Goal: Task Accomplishment & Management: Manage account settings

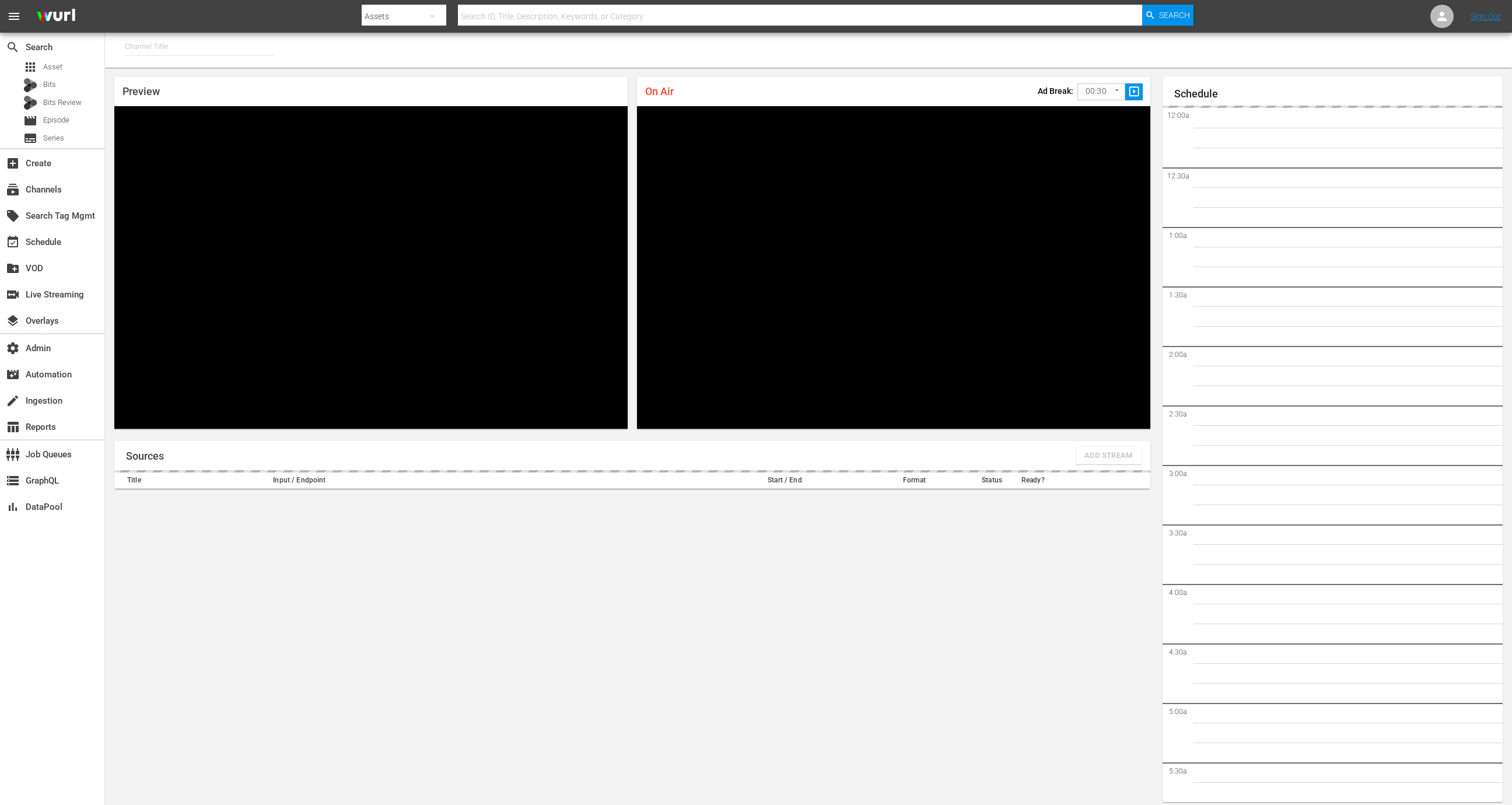
type input "FIFA+ English-Local-US (1854)"
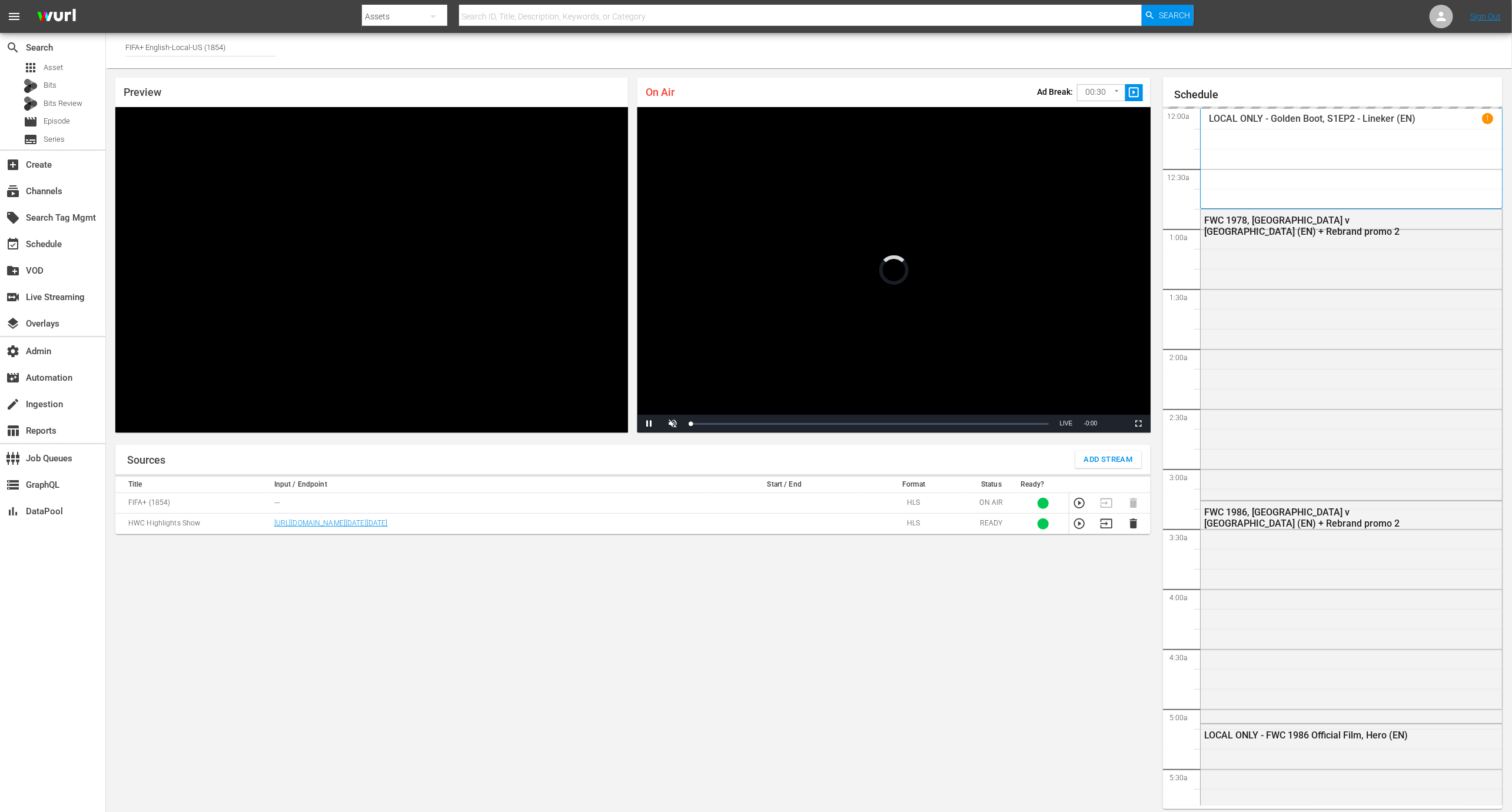
scroll to position [779, 0]
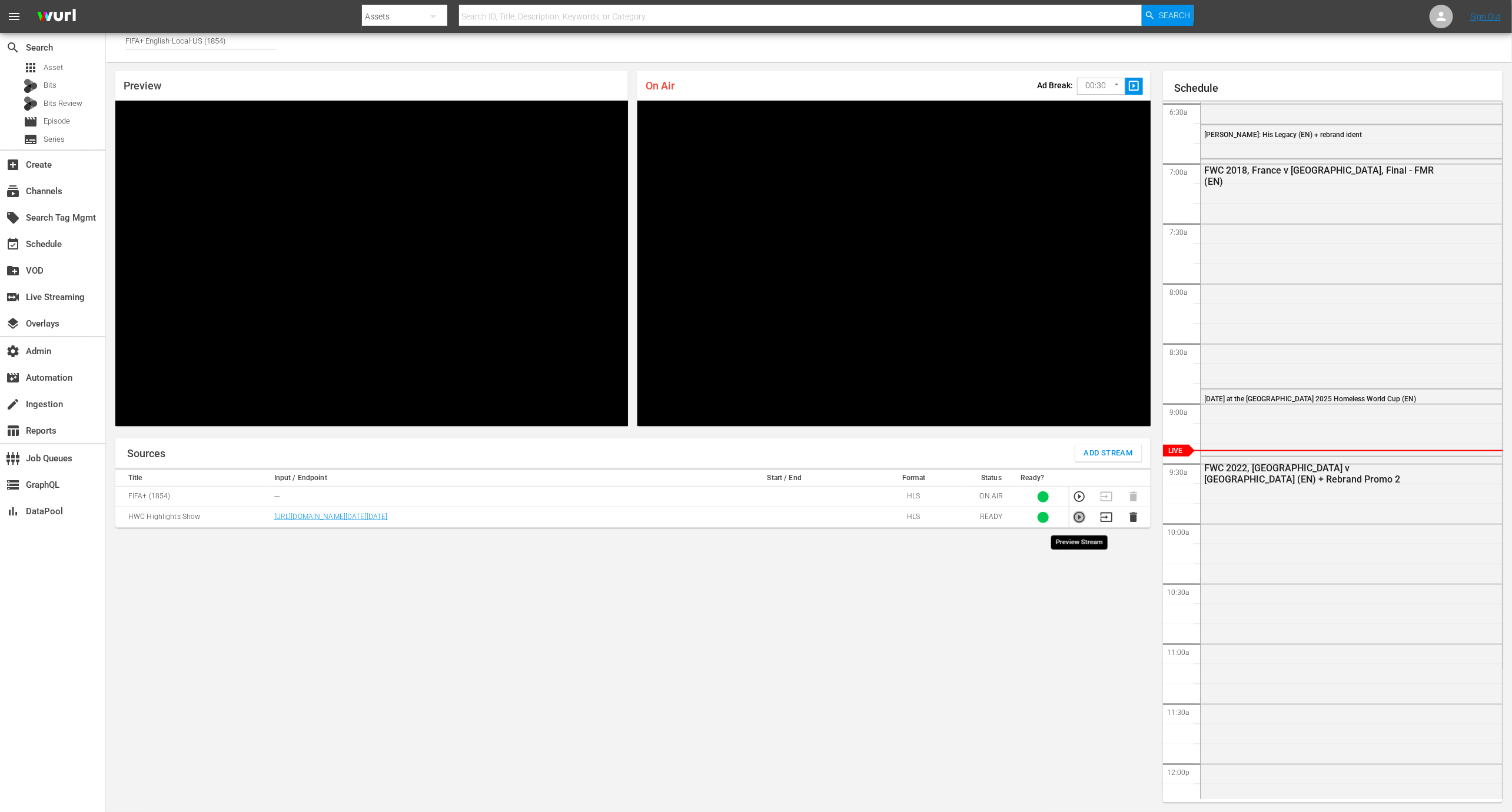
click at [1074, 522] on icon "button" at bounding box center [1079, 517] width 13 height 13
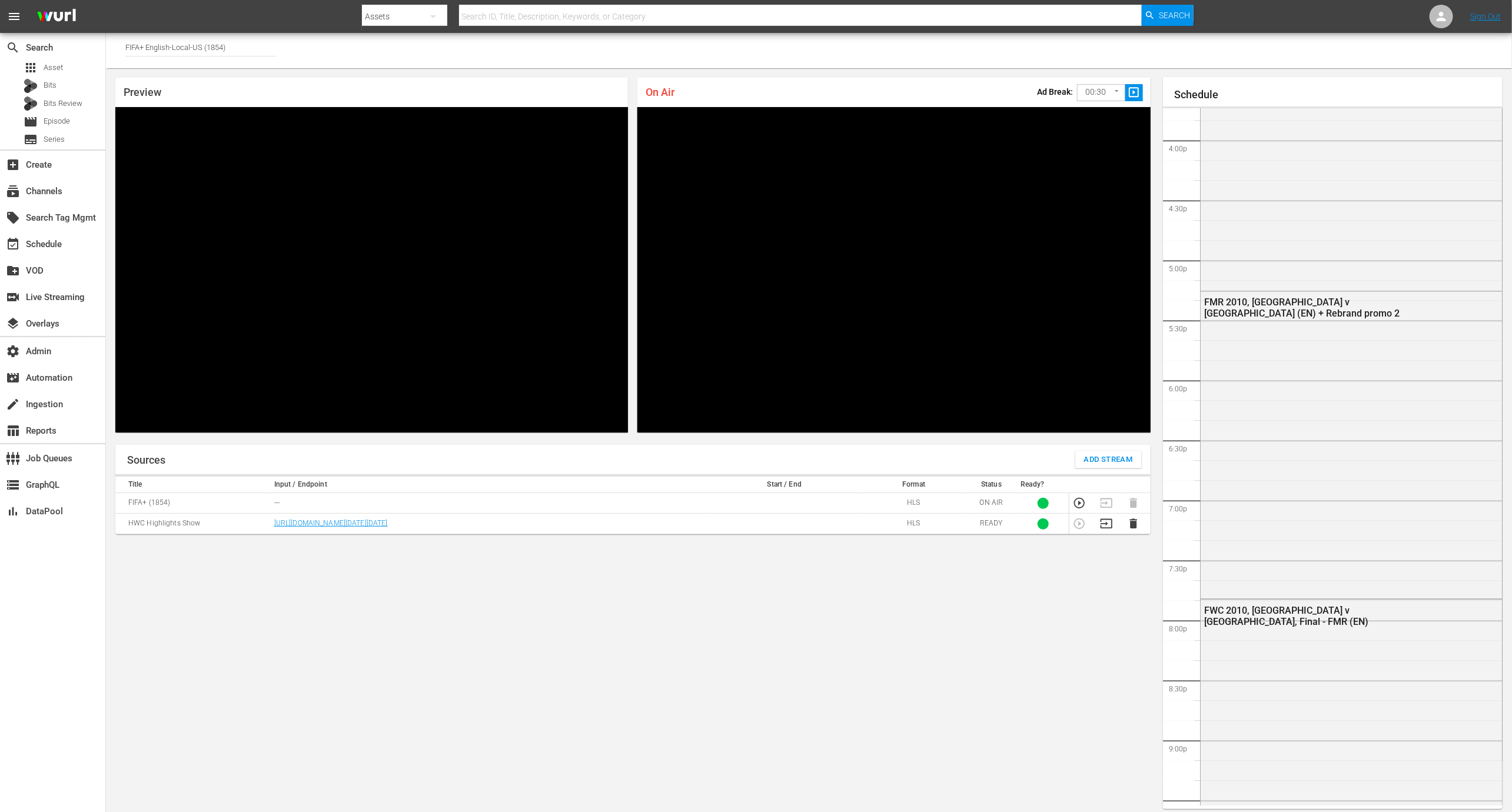
scroll to position [2212, 0]
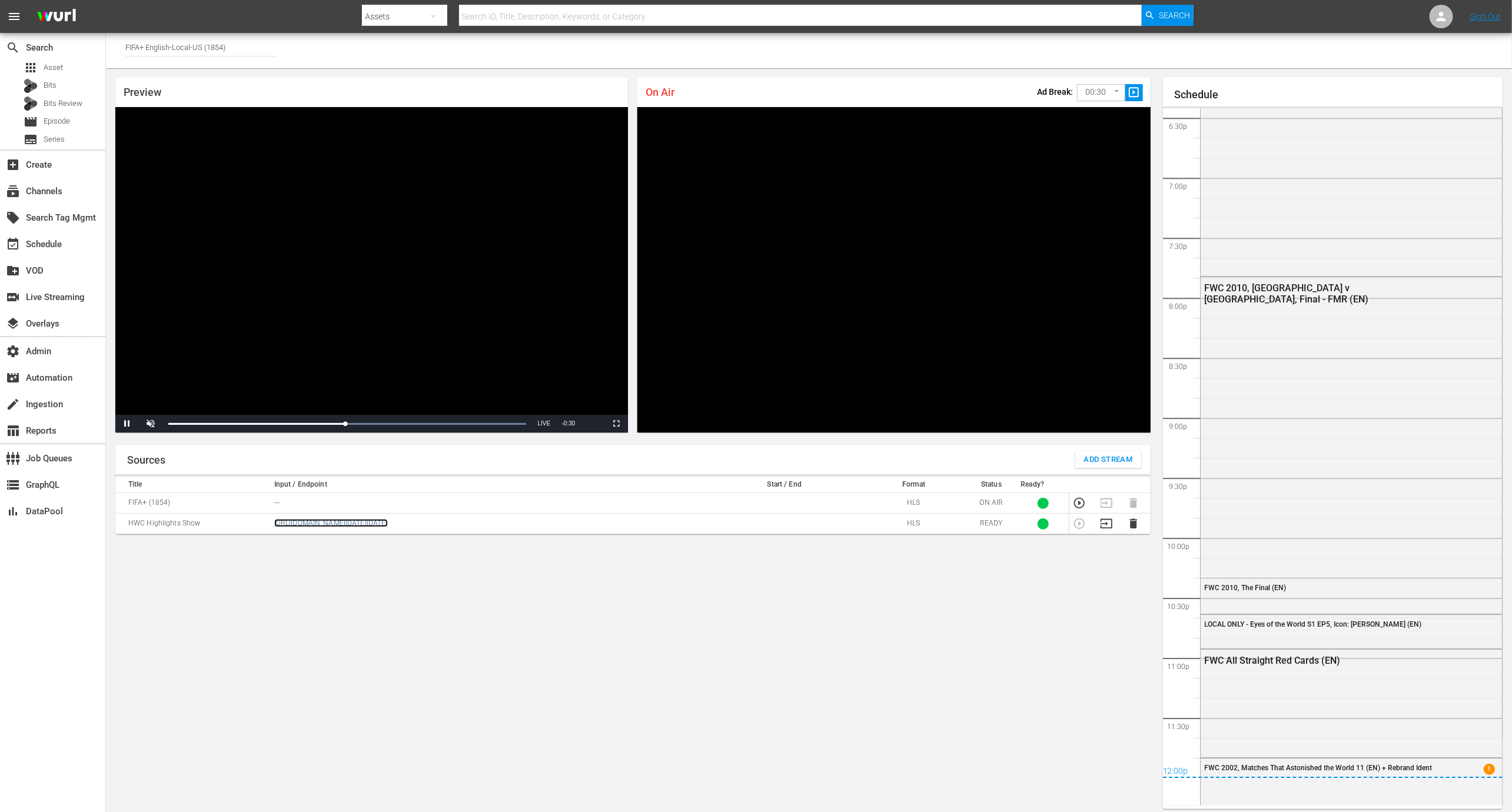
click at [368, 528] on link "[URL][DOMAIN_NAME][DATE][DATE]" at bounding box center [331, 523] width 113 height 8
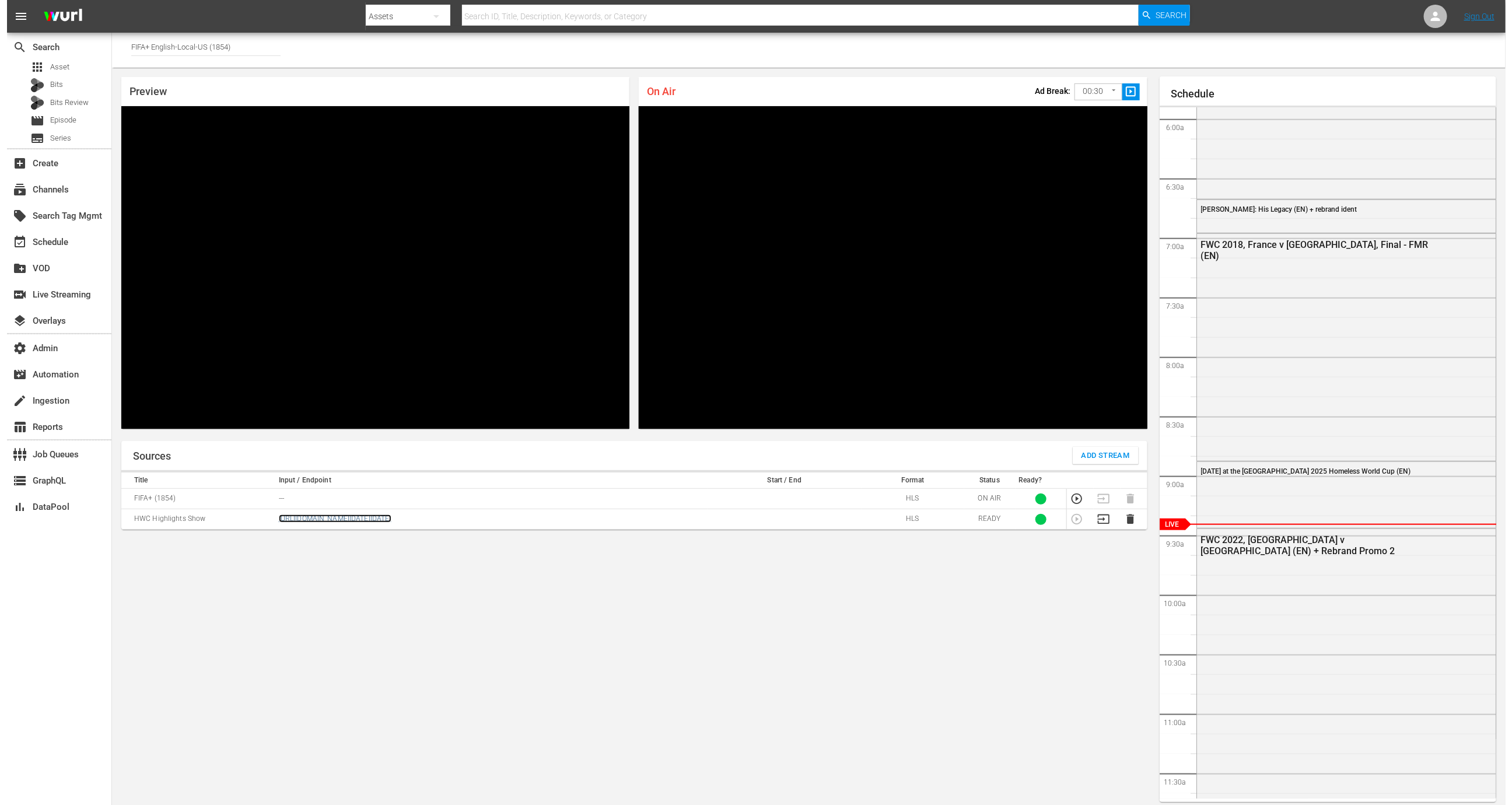
scroll to position [611, 0]
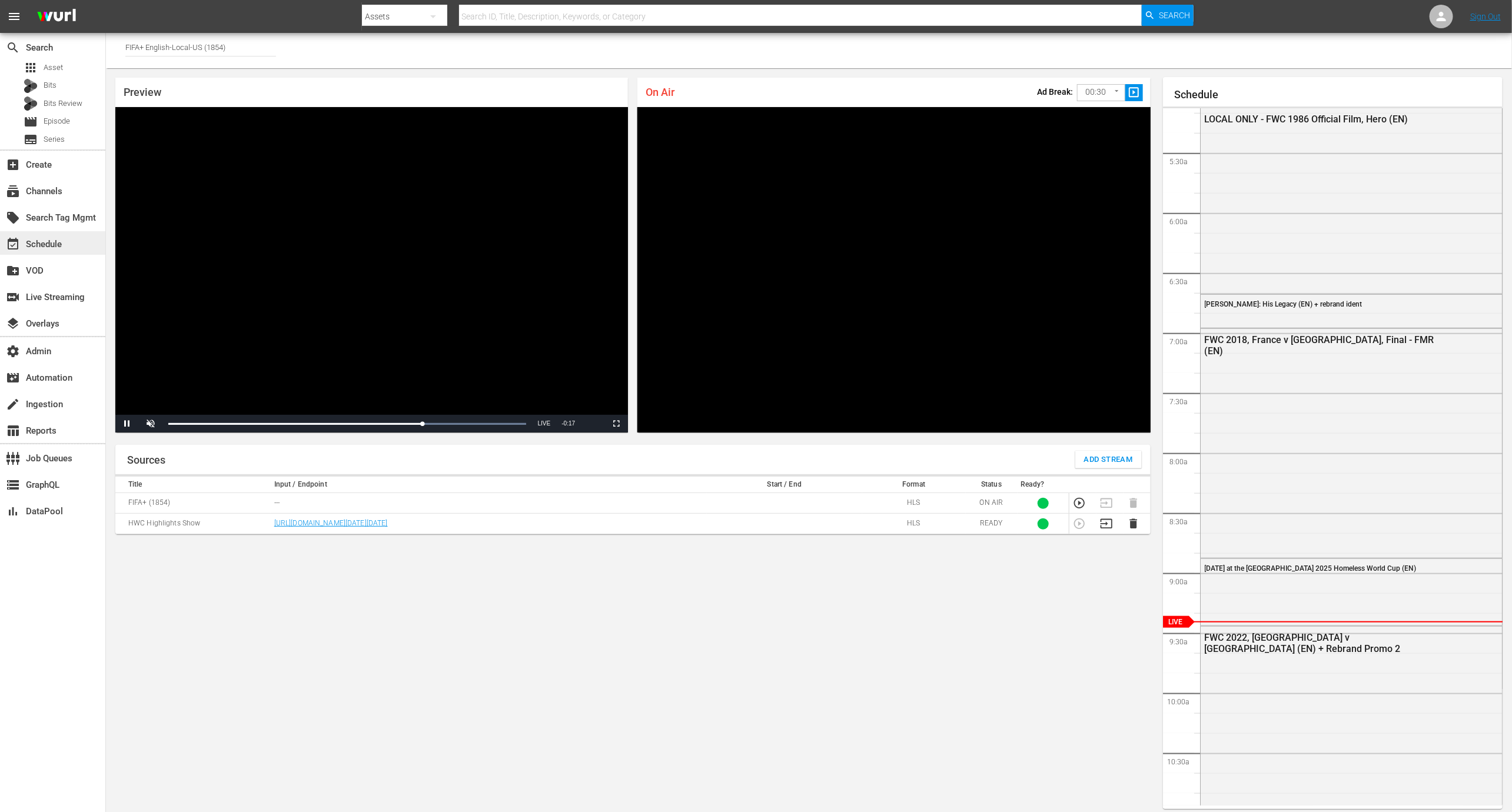
click at [41, 243] on div "event_available Schedule" at bounding box center [33, 242] width 66 height 11
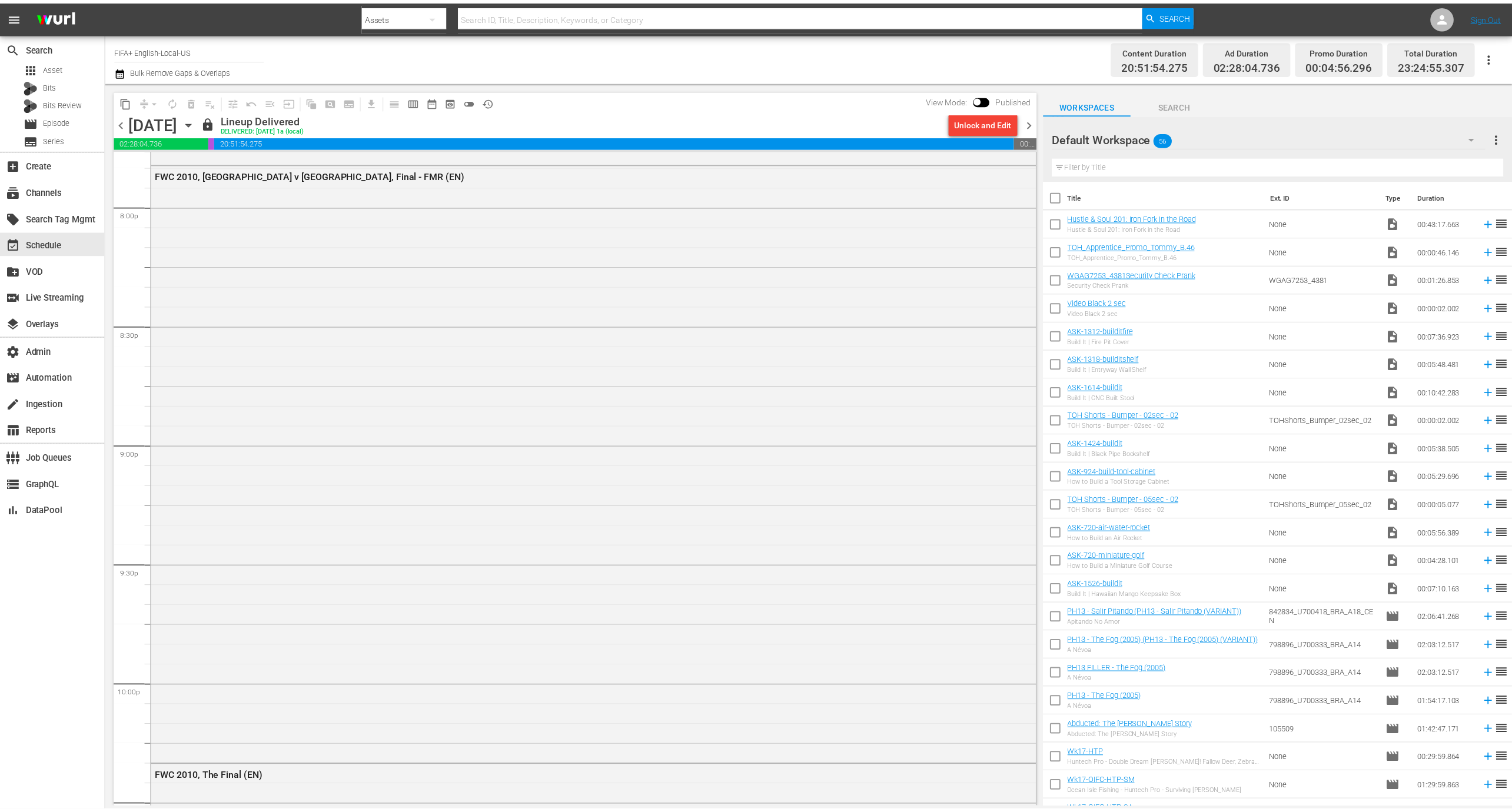
scroll to position [5163, 0]
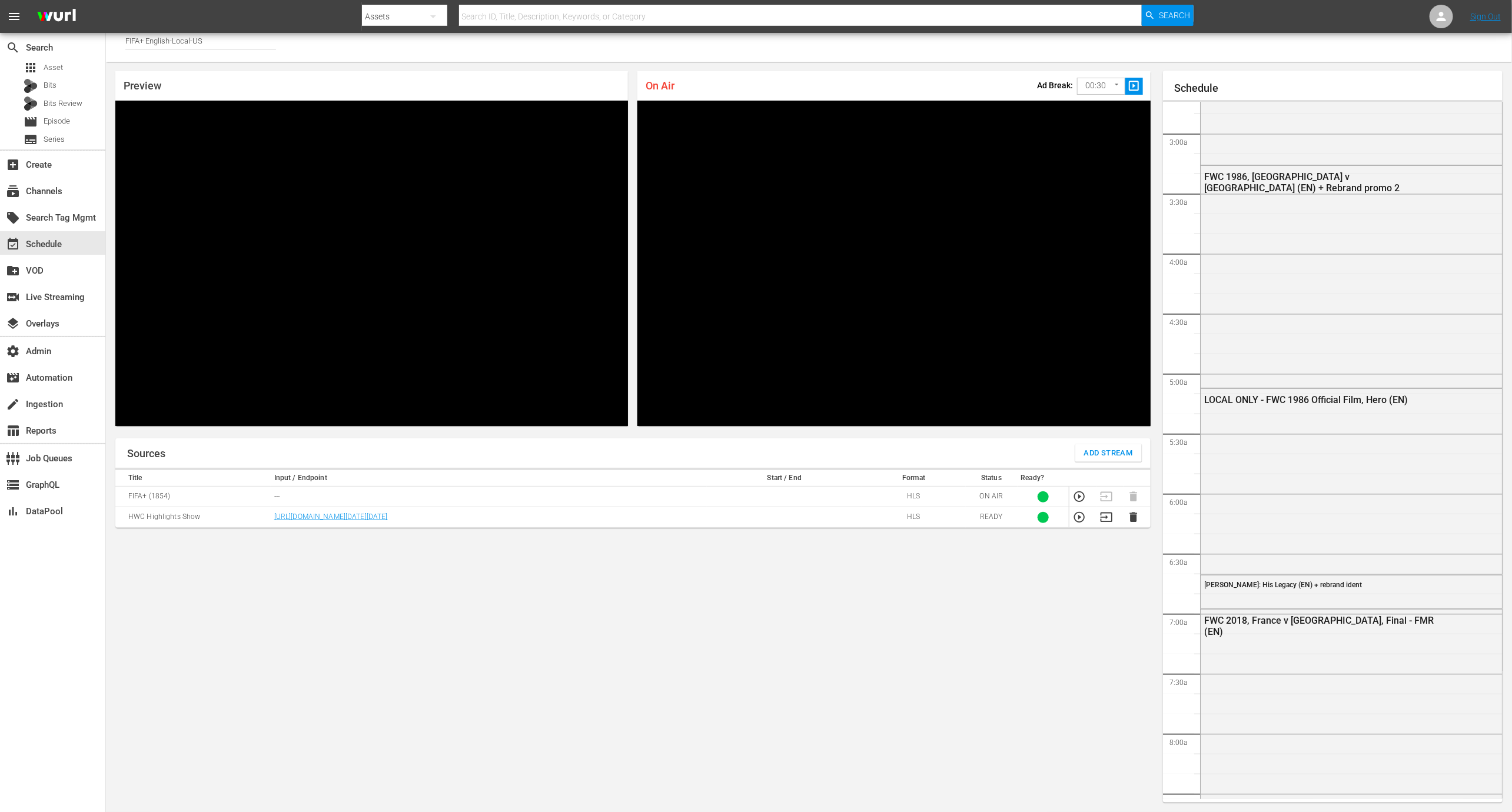
scroll to position [327, 0]
click at [246, 43] on input "FIFA+ English-Local-US" at bounding box center [201, 41] width 151 height 29
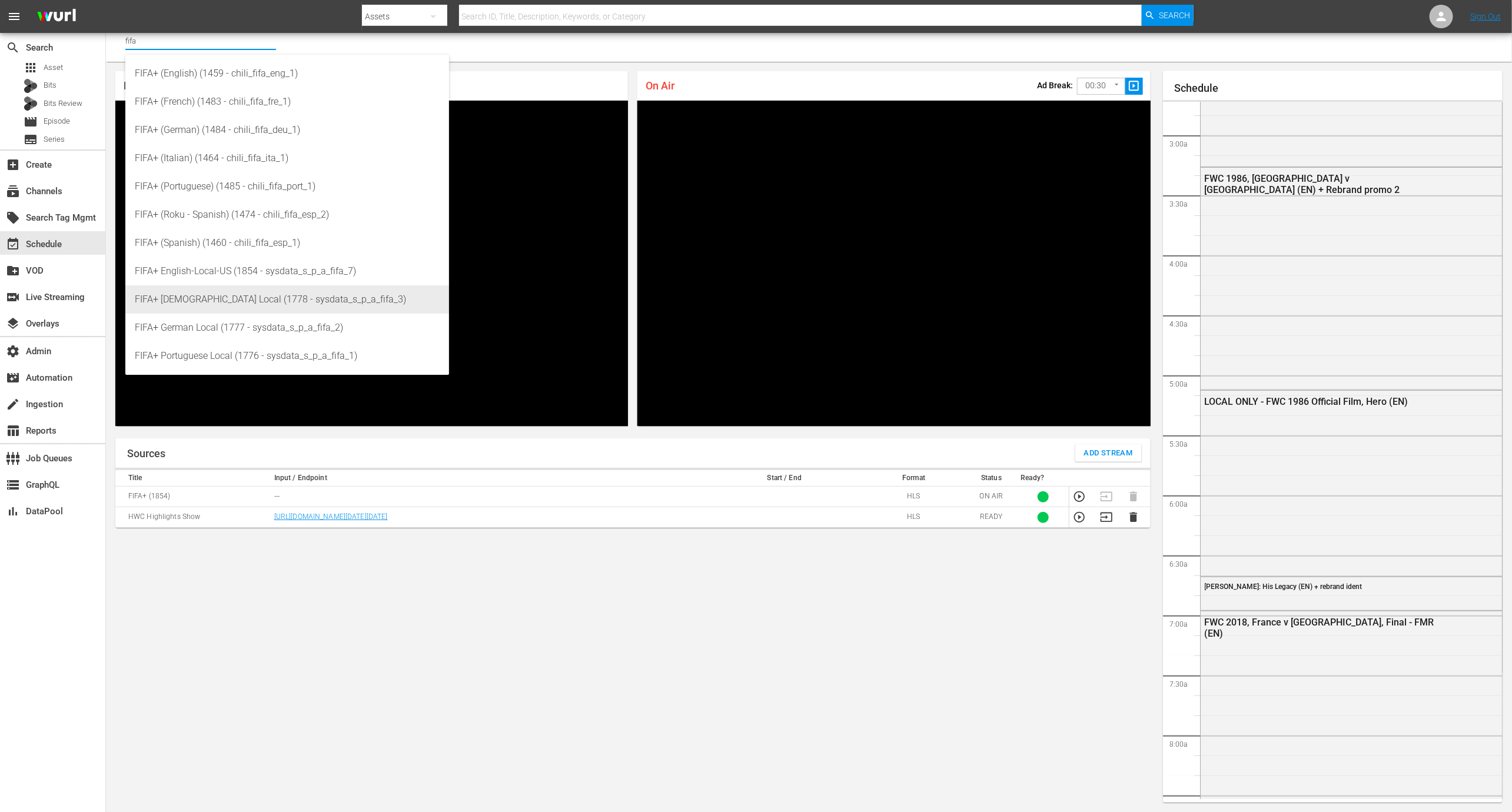
click at [372, 294] on div "FIFA+ French Local (1778 - sysdata_s_p_a_fifa_3)" at bounding box center [287, 299] width 305 height 29
type input "FIFA+ French Local (1778 - sysdata_s_p_a_fifa_3)"
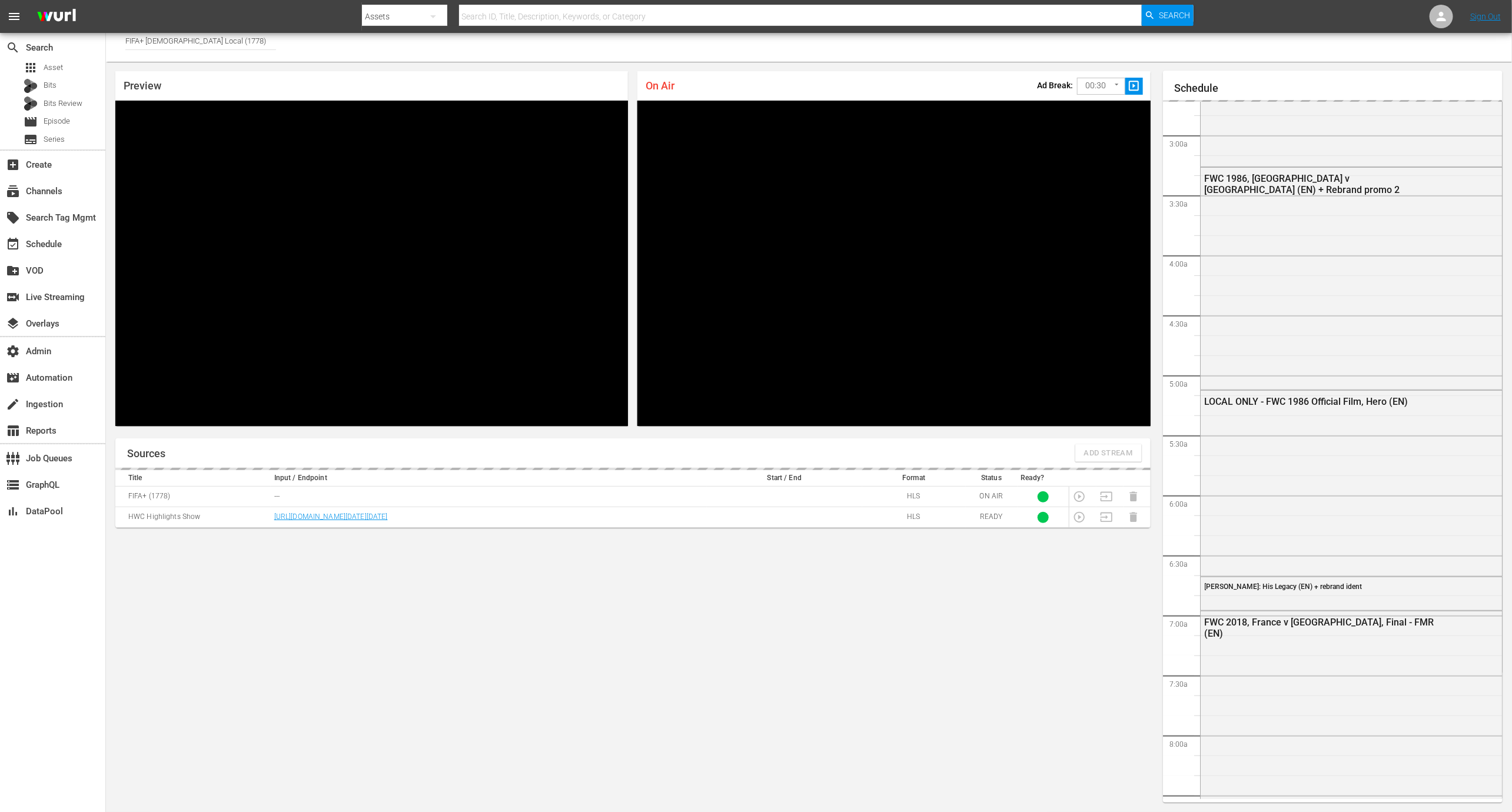
scroll to position [1624, 0]
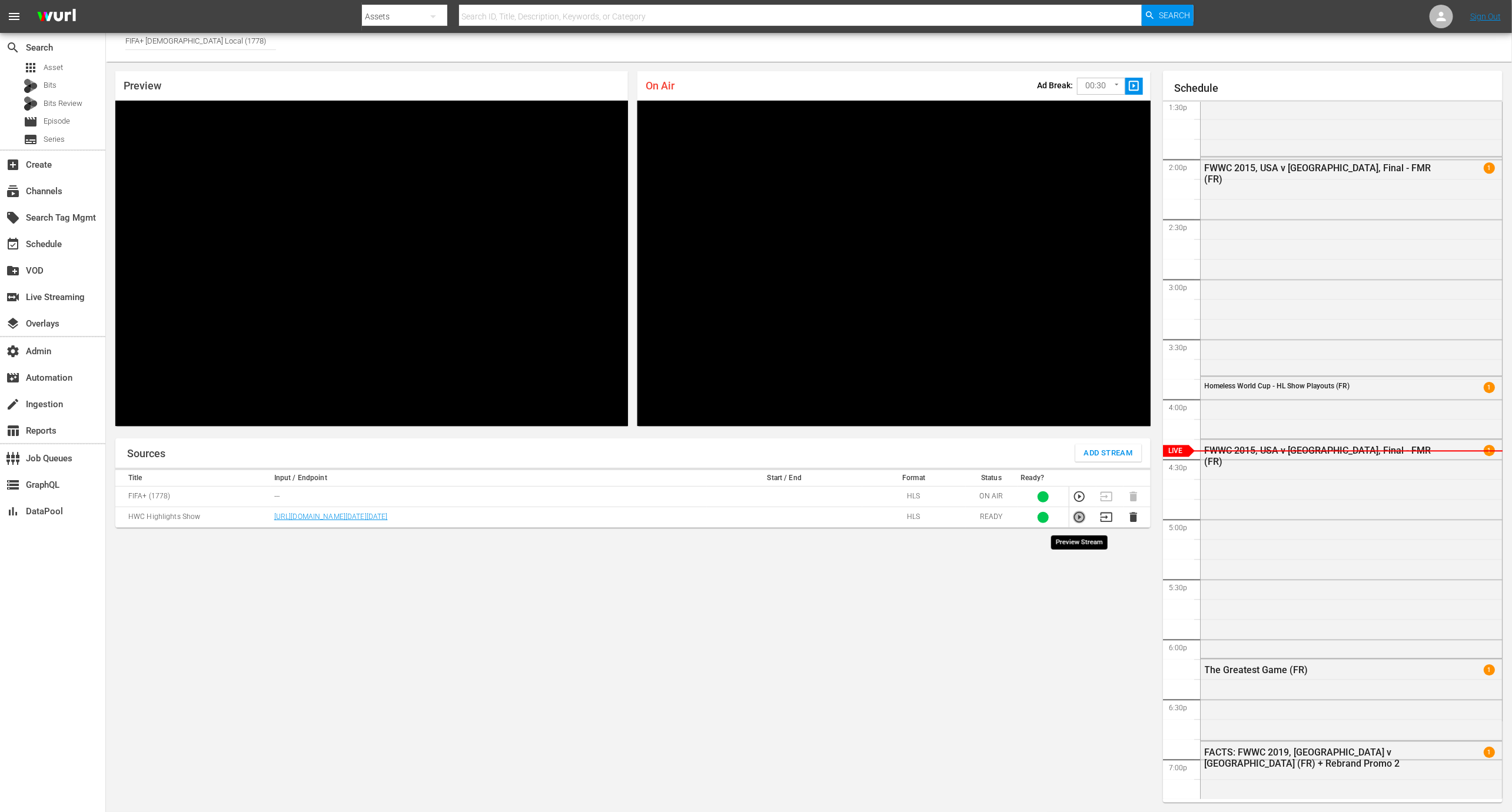
click at [1079, 518] on icon "button" at bounding box center [1079, 517] width 13 height 13
click at [453, 523] on td "https://d7pd9oqdl4d44.cloudfront.net/VOD-as-LIVE/VOD-as-LIVE/index-hls.m3u8?aws…" at bounding box center [489, 518] width 436 height 21
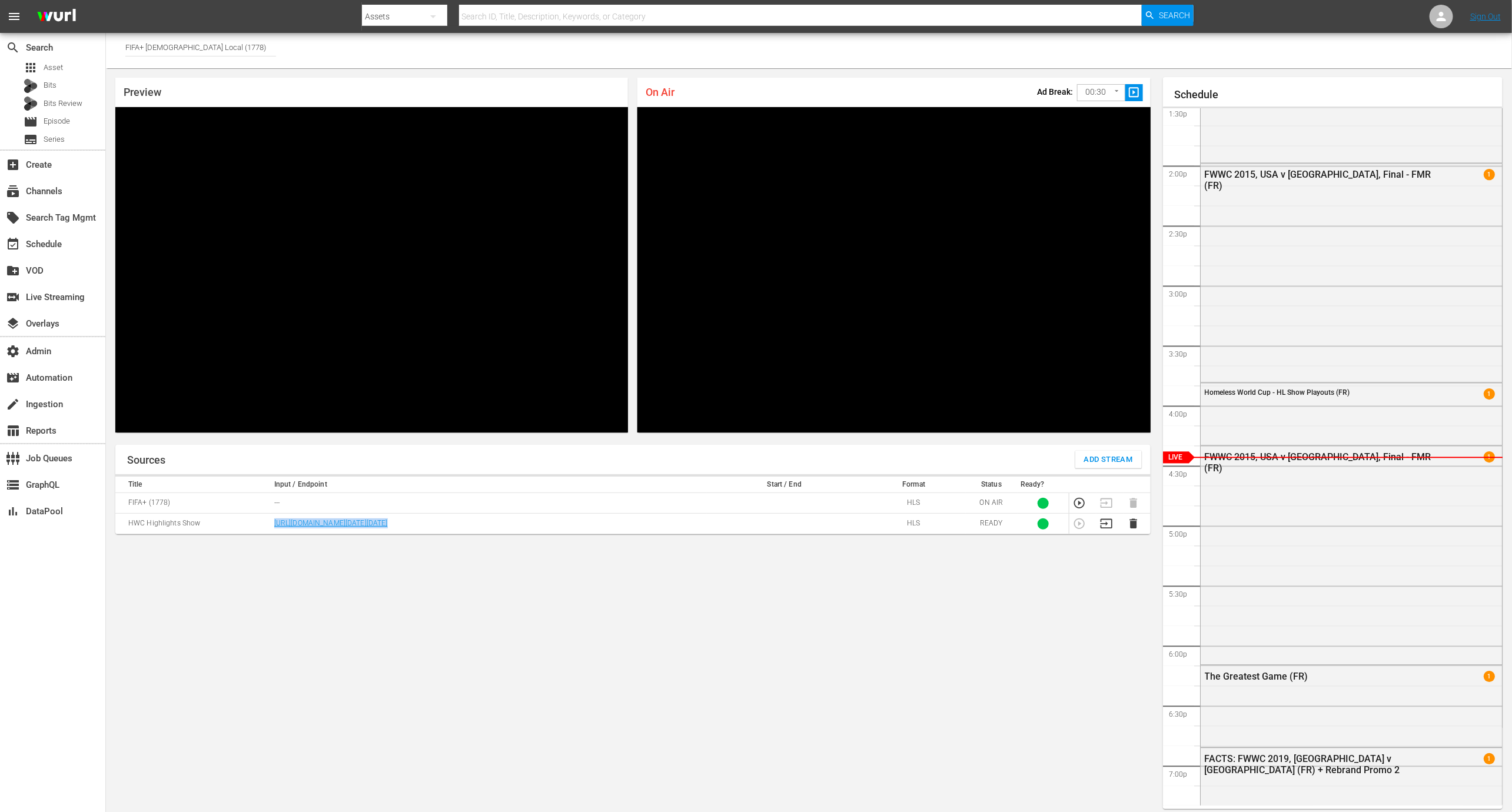
scroll to position [7, 0]
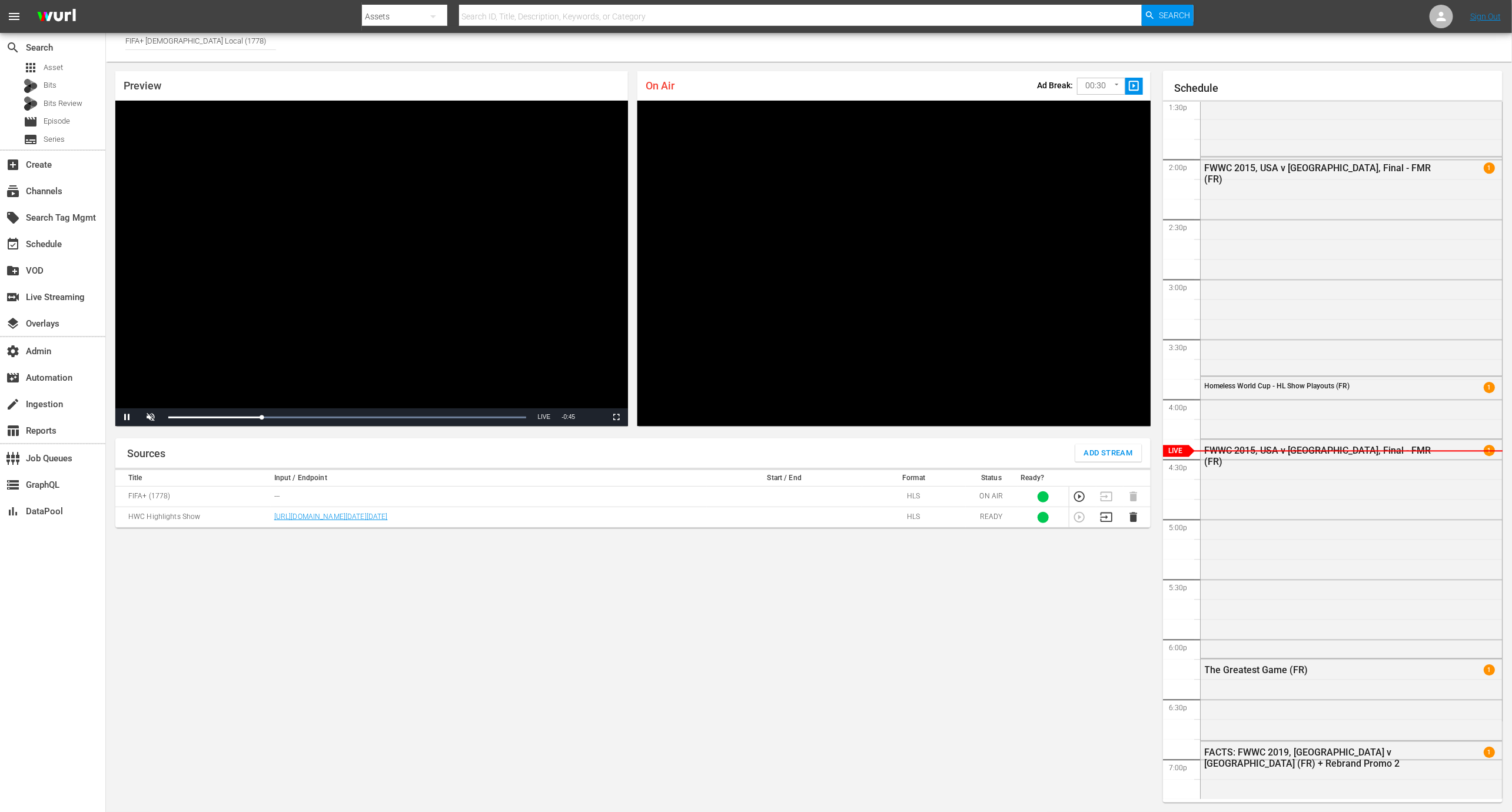
click at [476, 587] on div "Sources Add Stream Title Input / Endpoint Start / End Format Status Ready? FIFA…" at bounding box center [633, 621] width 1035 height 364
click at [434, 528] on td "https://d7pd9oqdl4d44.cloudfront.net/VOD-as-LIVE/VOD-as-LIVE/index-hls.m3u8?aws…" at bounding box center [489, 518] width 436 height 21
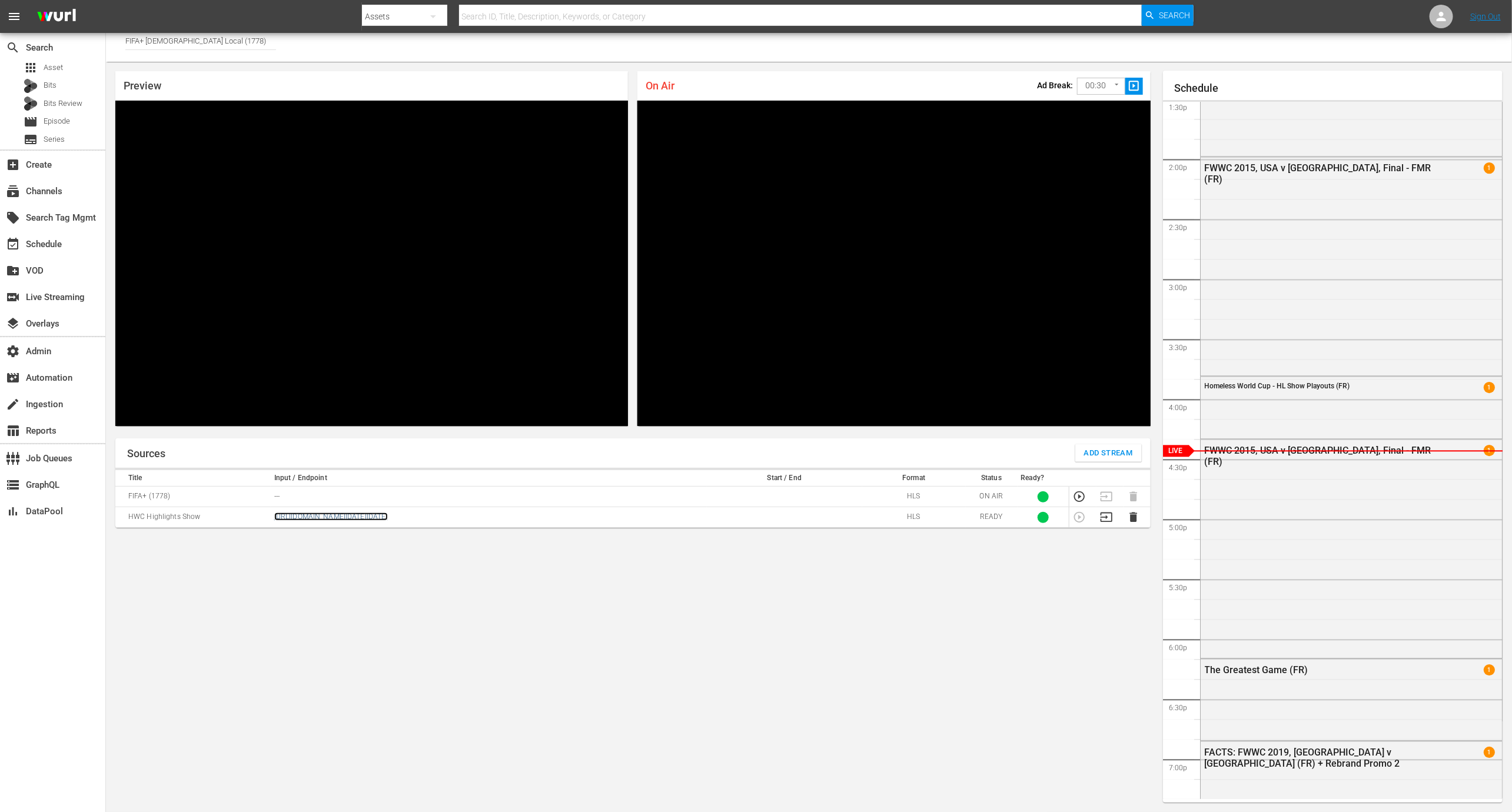
click at [380, 521] on link "https://d7pd9oqdl4d44.cloudfront.net/VOD-as-LIVE/VOD-as-LIVE/index-hls.m3u8?aws…" at bounding box center [331, 517] width 113 height 8
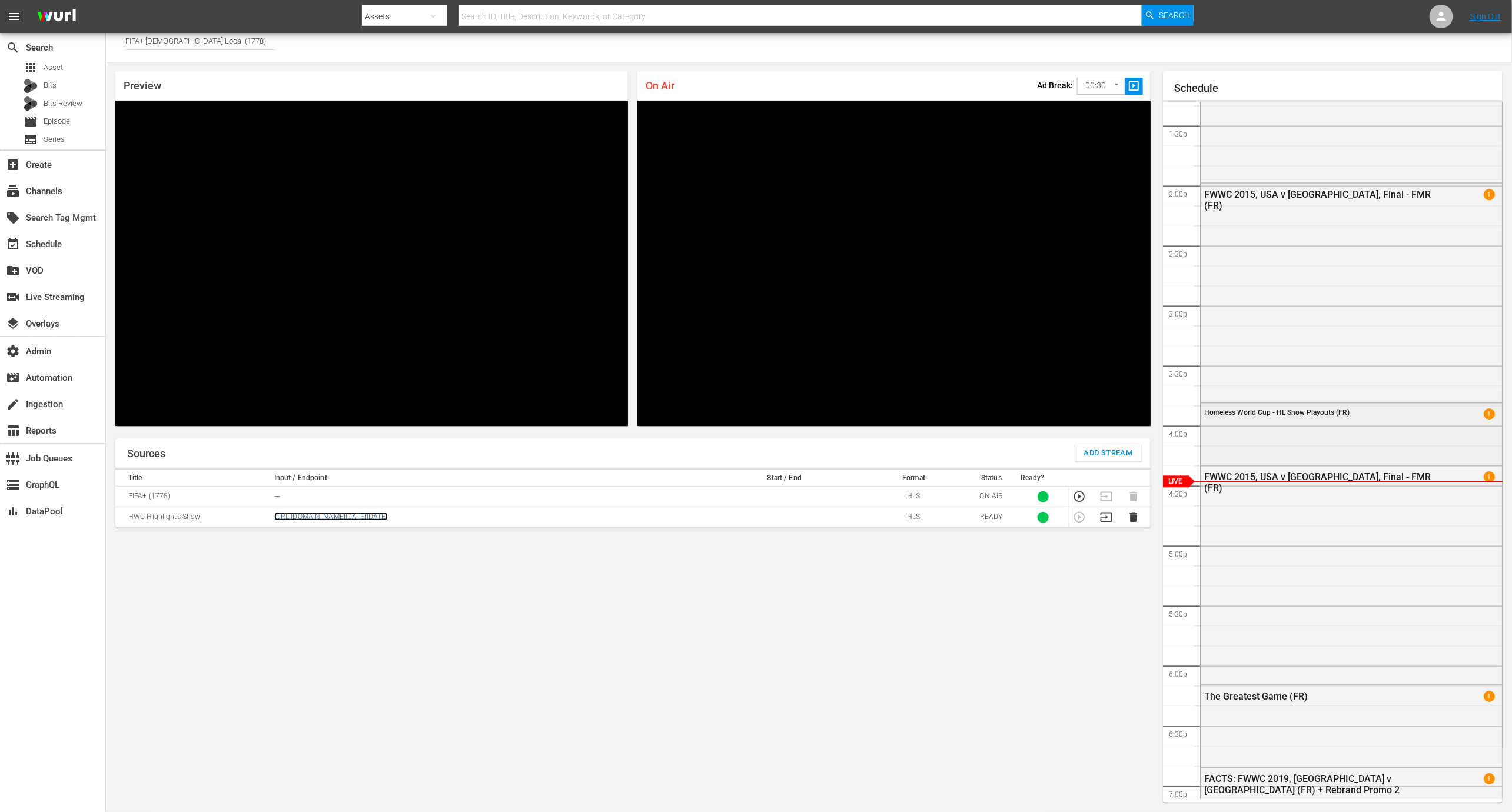
scroll to position [1636, 0]
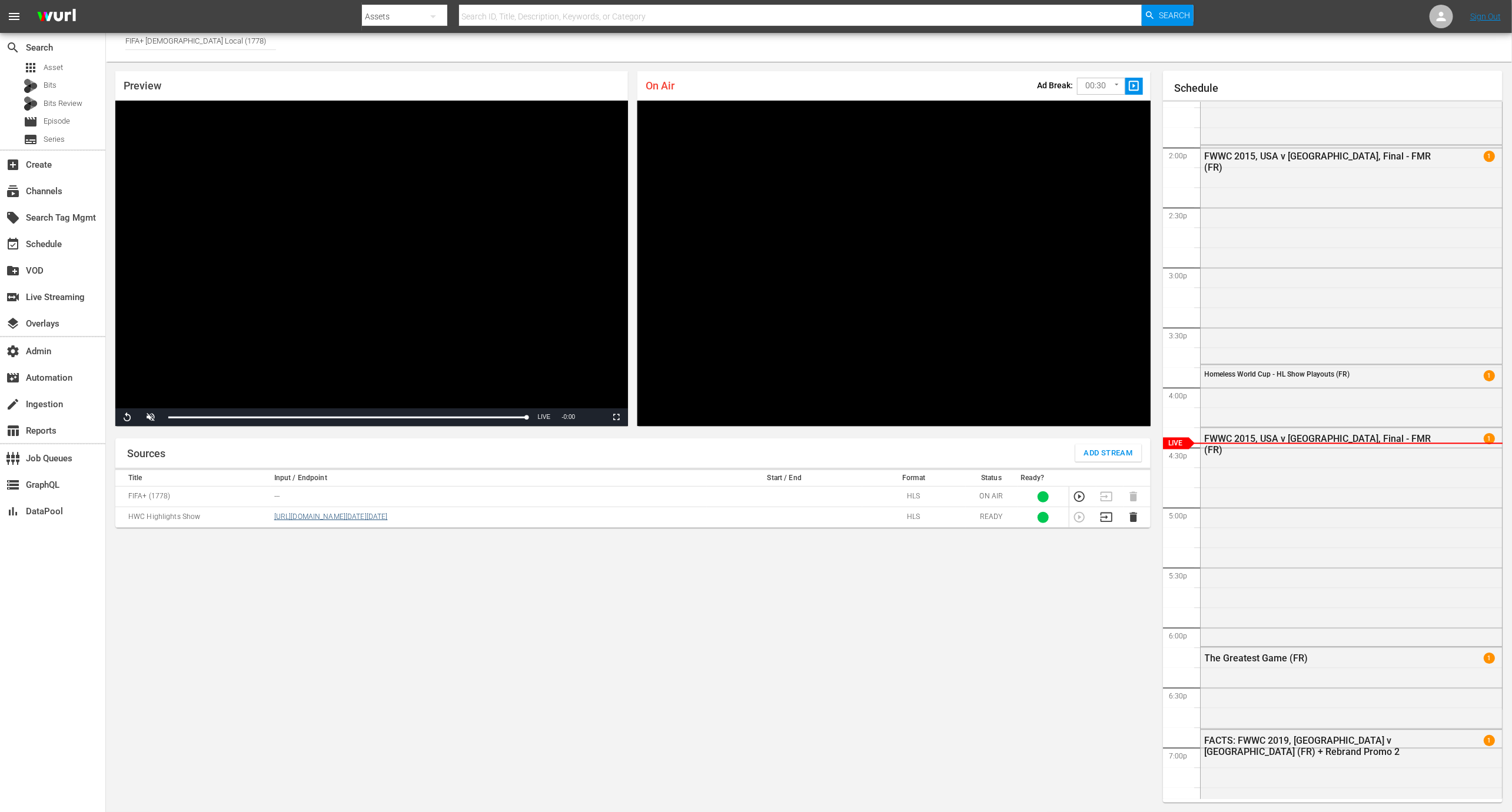
drag, startPoint x: 269, startPoint y: 512, endPoint x: 529, endPoint y: 513, distance: 260.0
click at [529, 513] on tr "HWC Highlights Show https://d7pd9oqdl4d44.cloudfront.net/VOD-as-LIVE/VOD-as-LIV…" at bounding box center [633, 518] width 1035 height 21
click at [545, 554] on div "Sources Add Stream Title Input / Endpoint Start / End Format Status Ready? FIFA…" at bounding box center [633, 621] width 1035 height 364
drag, startPoint x: 515, startPoint y: 525, endPoint x: 274, endPoint y: 516, distance: 241.2
click at [274, 516] on td "https://d7pd9oqdl4d44.cloudfront.net/VOD-as-LIVE/VOD-as-LIVE/index-hls.m3u8?aws…" at bounding box center [489, 518] width 436 height 21
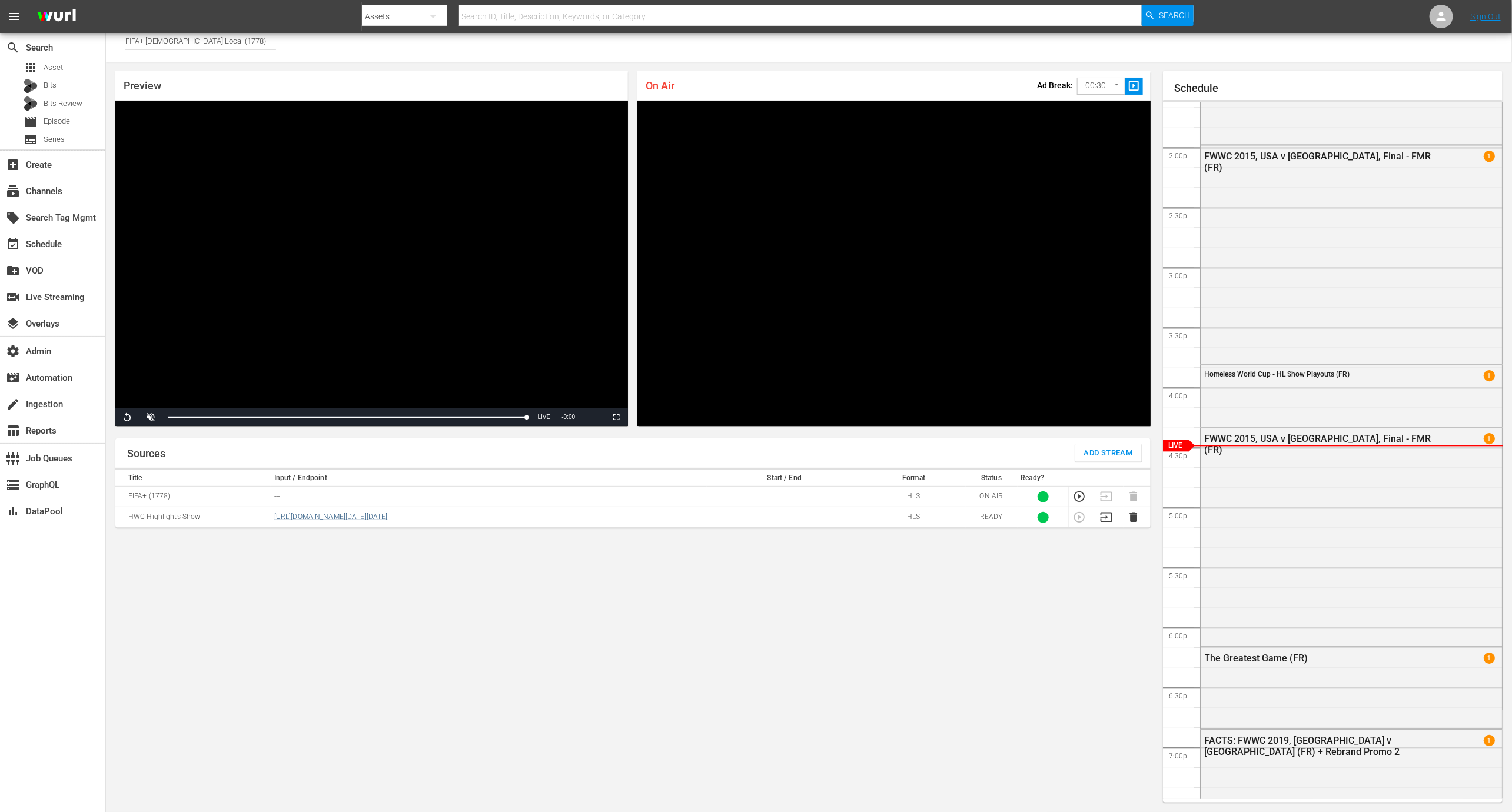
copy link "https://d7pd9oqdl4d44.cloudfront.net/VOD-as-LIVE/VOD-as-LIVE/index-hls.m3u8?aws…"
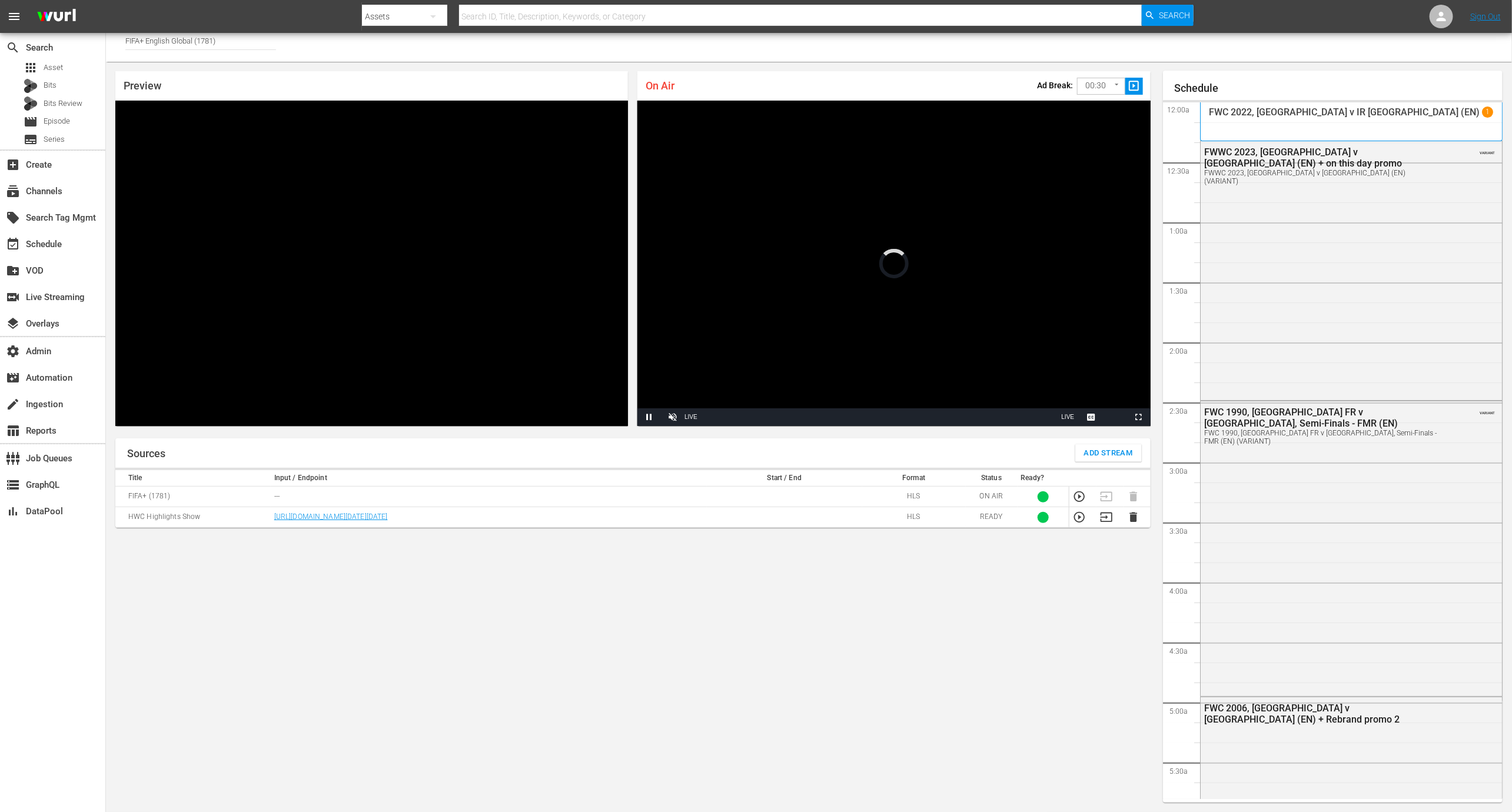
scroll to position [1755, 0]
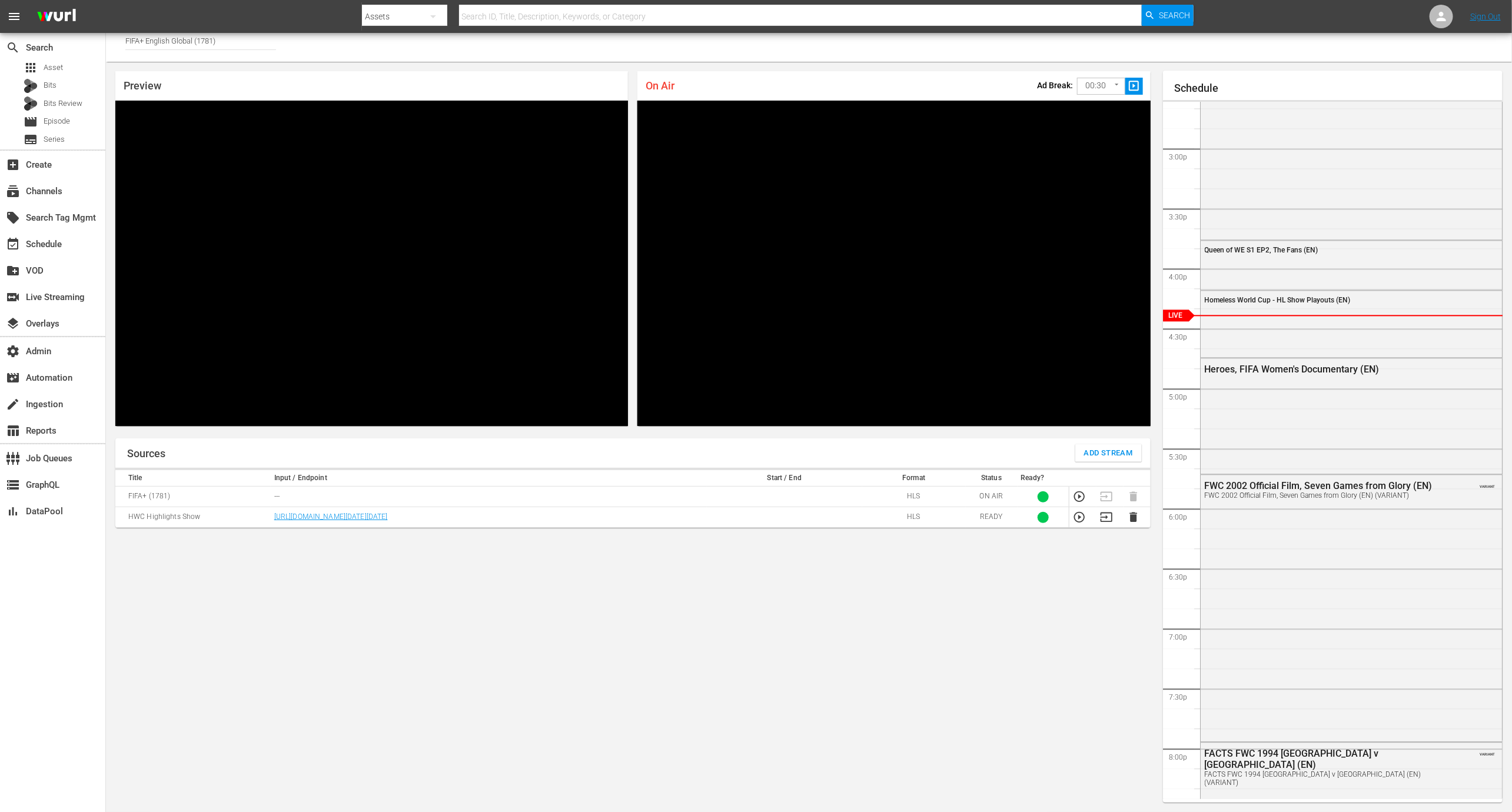
click at [1008, 522] on icon "button" at bounding box center [1079, 517] width 13 height 13
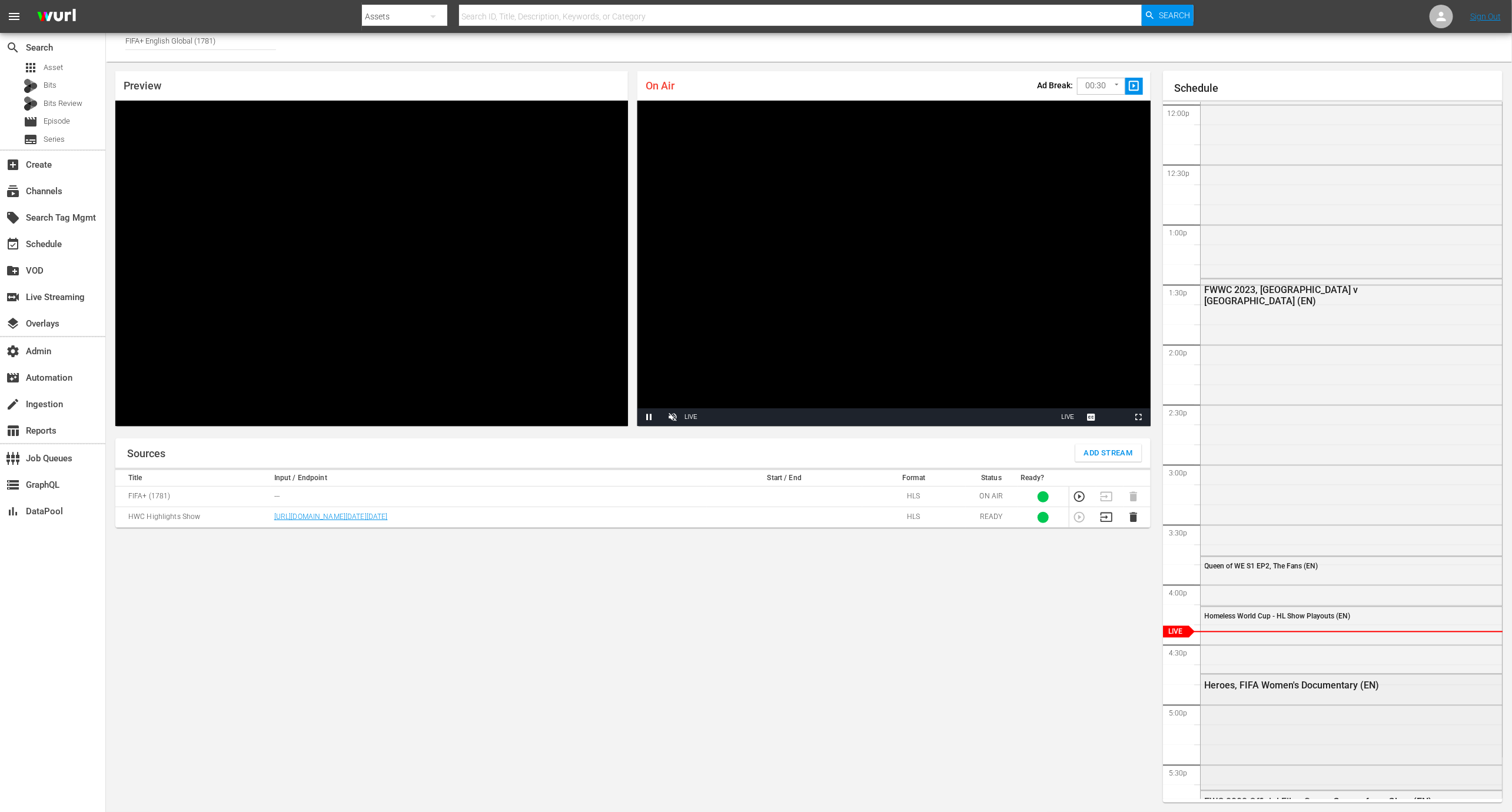
scroll to position [1590, 0]
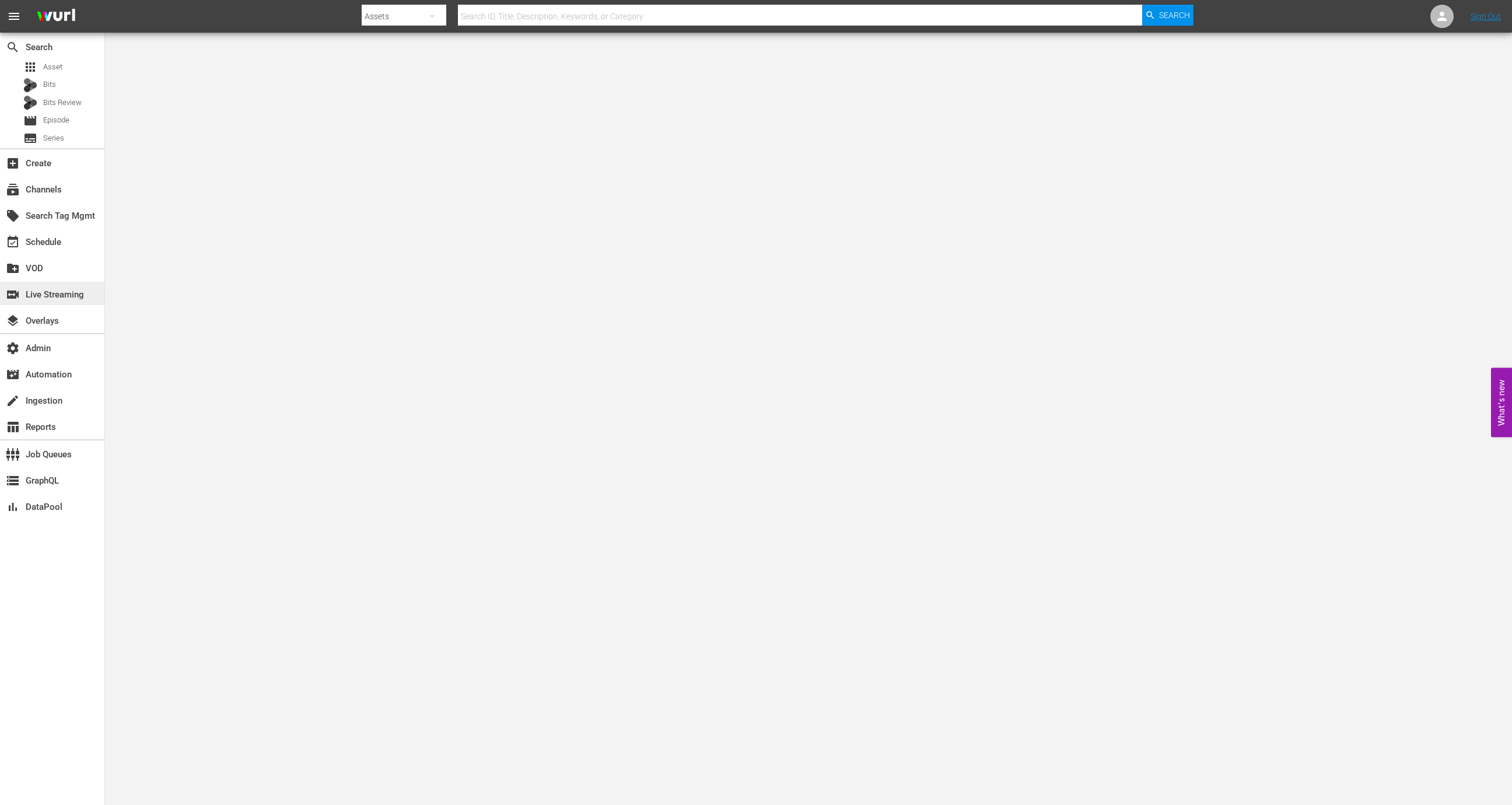
click at [60, 296] on div "switch_video Live Streaming" at bounding box center [32, 293] width 66 height 11
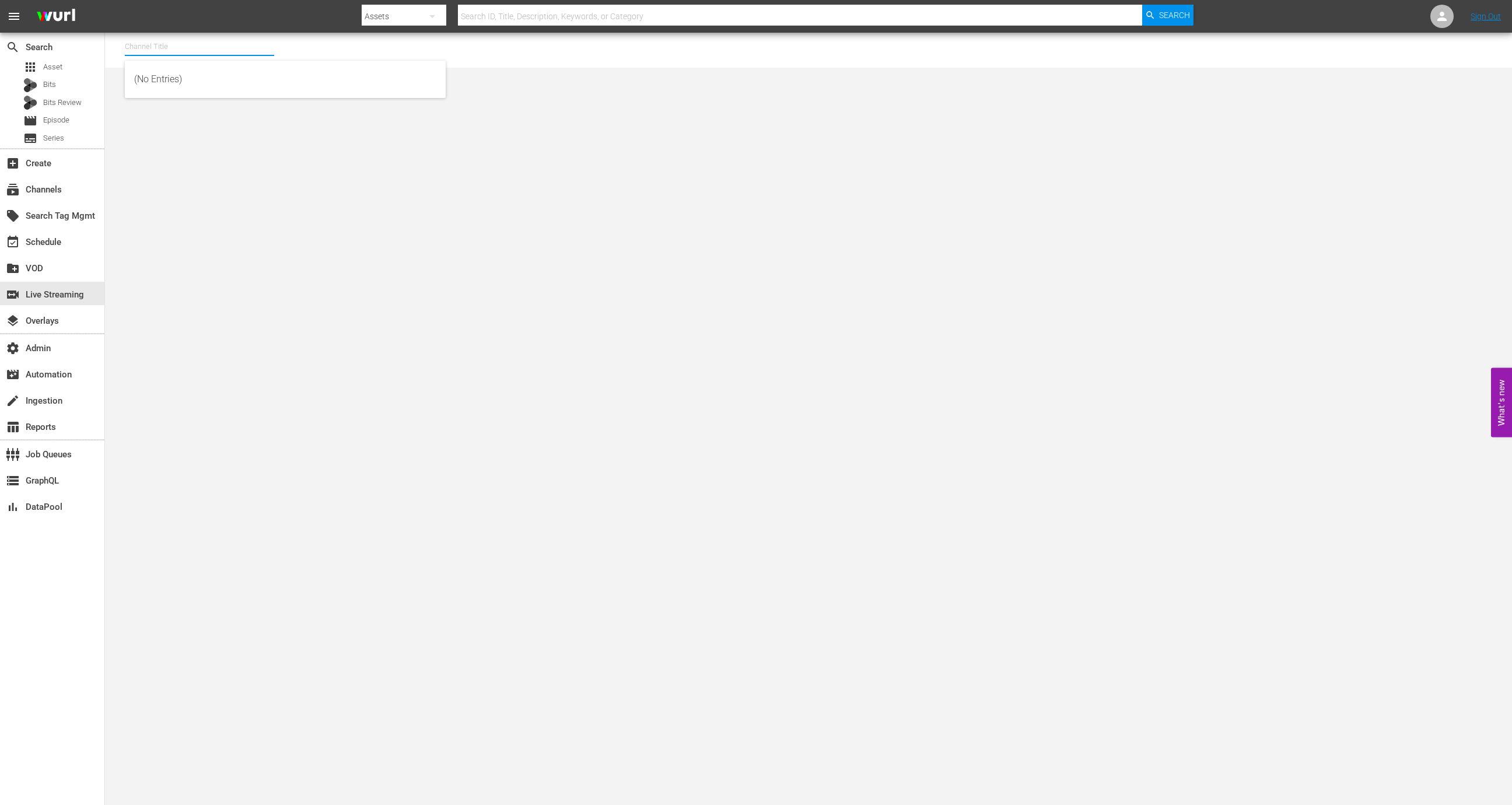
click at [202, 35] on input "text" at bounding box center [200, 47] width 150 height 28
type input "l"
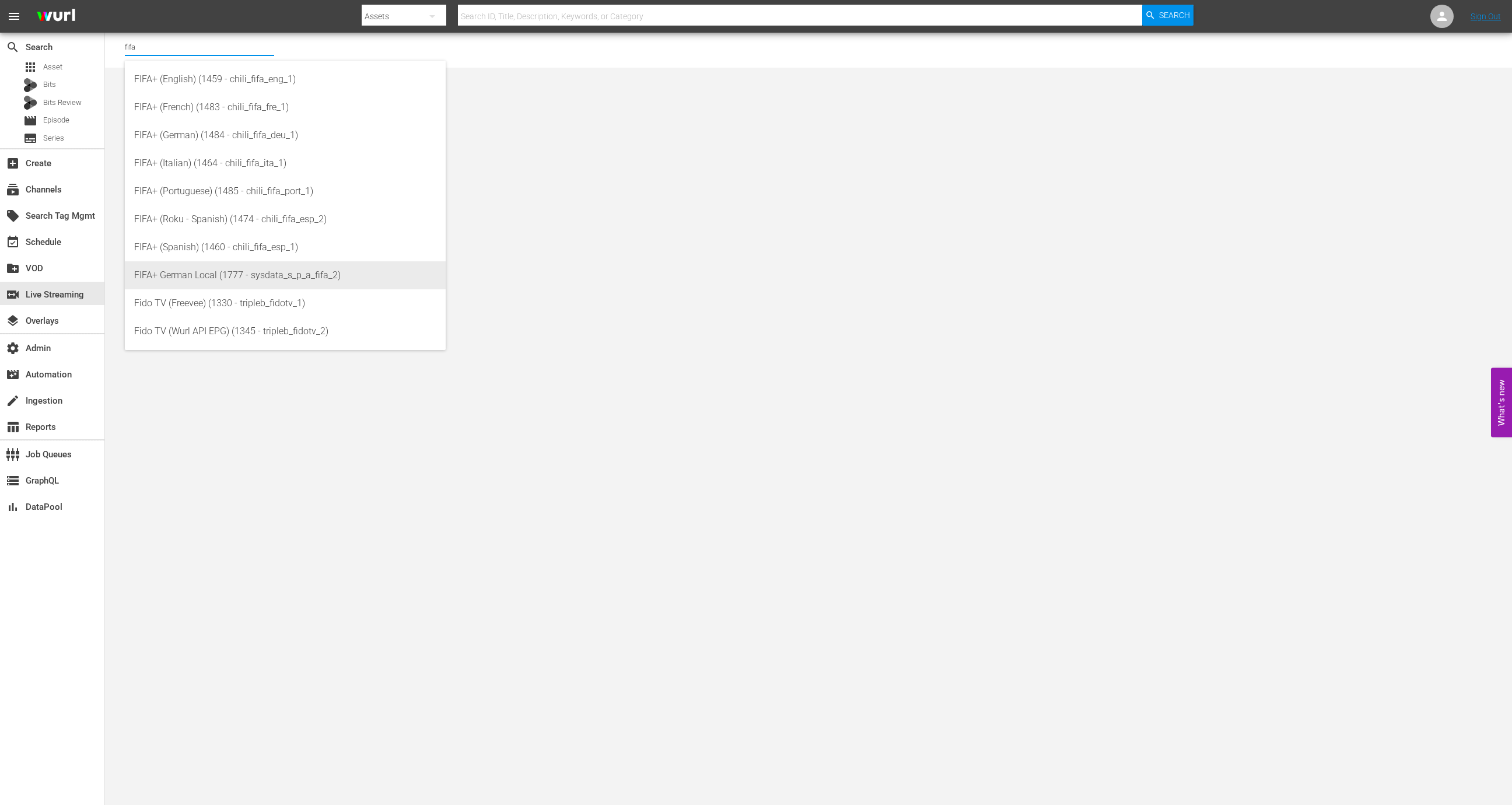
click at [359, 278] on div "FIFA+ German Local (1777 - sysdata_s_p_a_fifa_2)" at bounding box center [284, 275] width 302 height 28
type input "FIFA+ German Local (1777 - sysdata_s_p_a_fifa_2)"
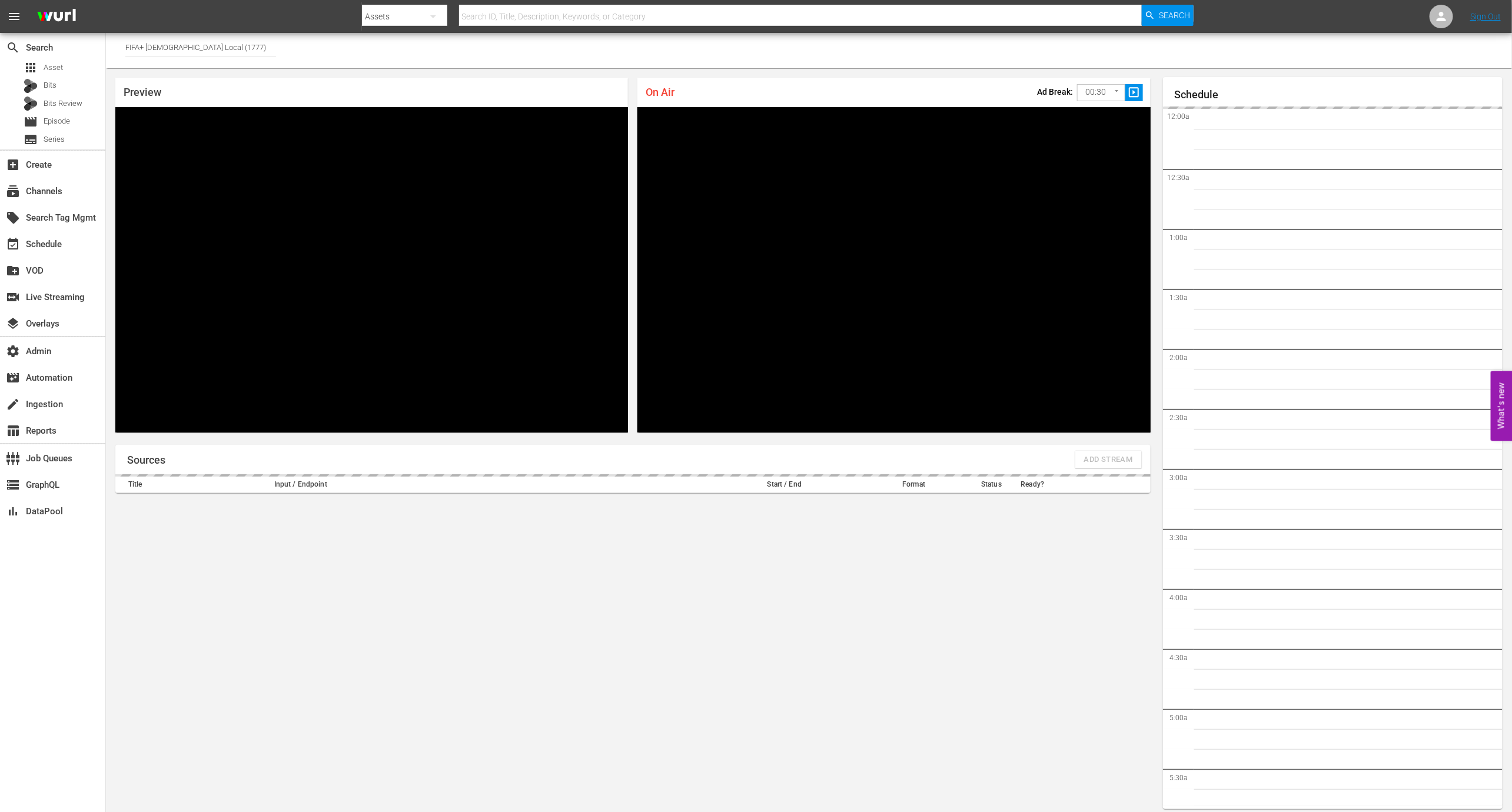
scroll to position [7, 0]
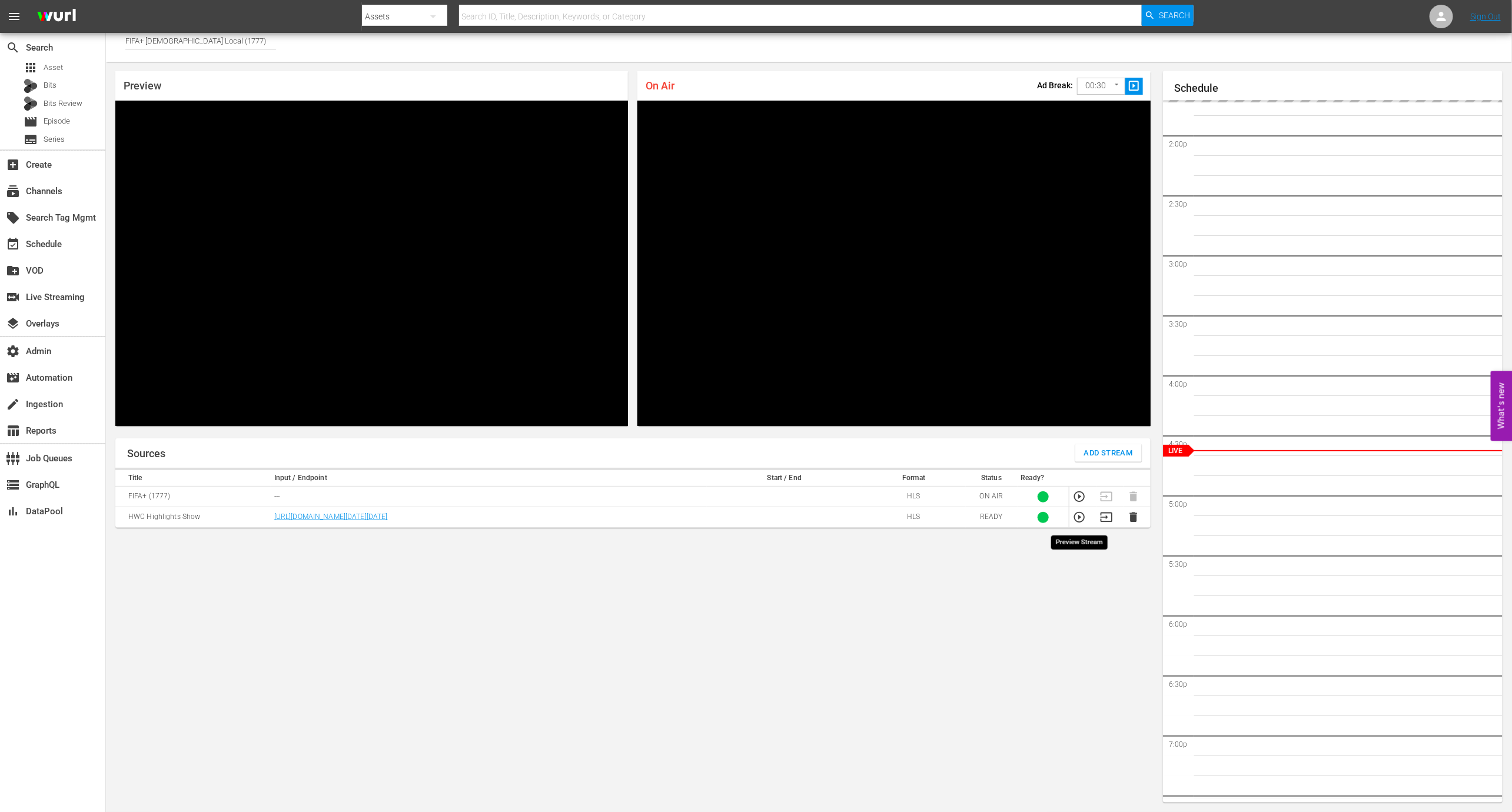
click at [1081, 520] on icon "button" at bounding box center [1079, 517] width 11 height 11
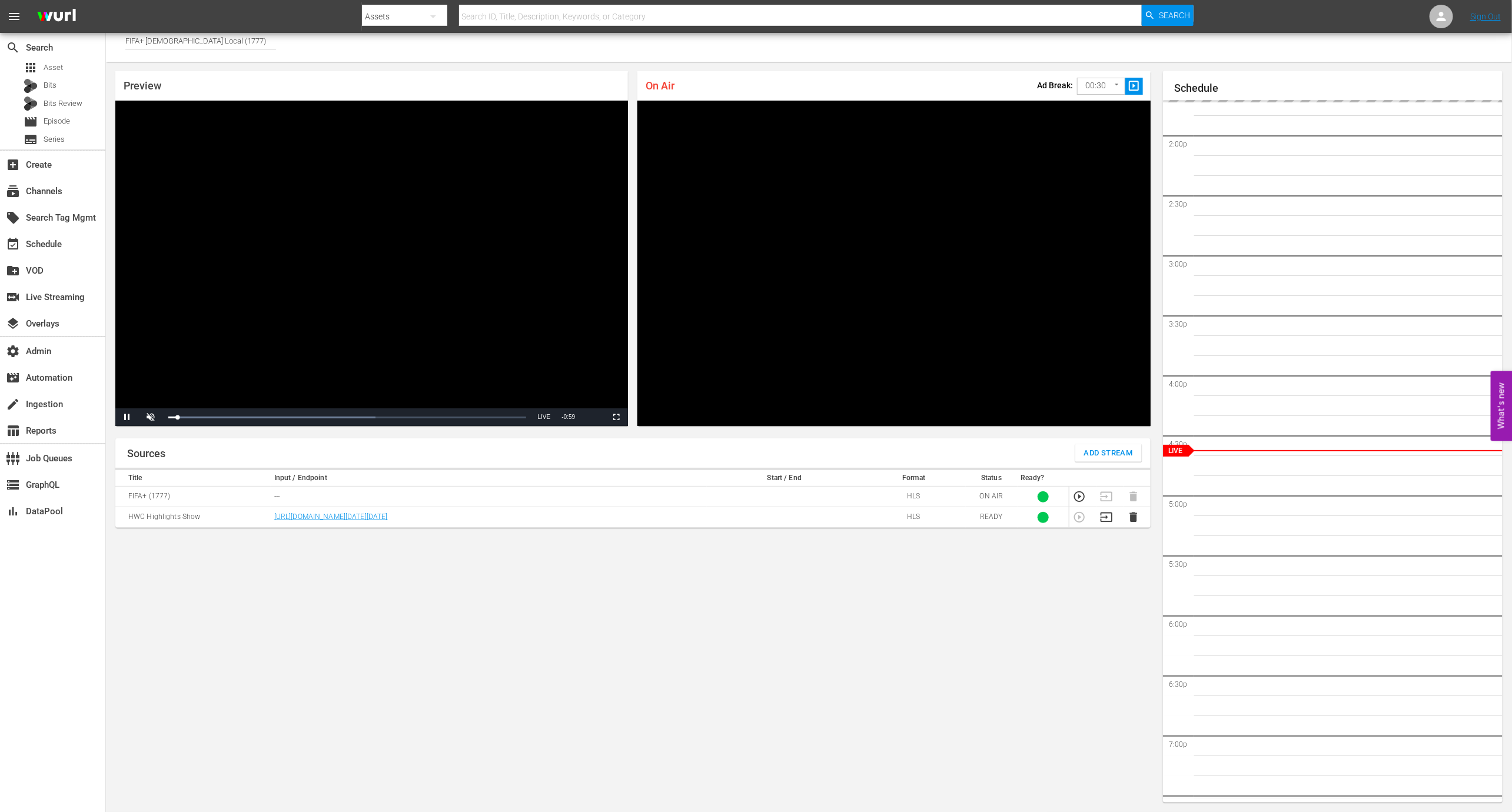
click at [208, 30] on nav "menu Search By Assets Search ID, Title, Description, Keywords, or Category Sear…" at bounding box center [756, 16] width 1512 height 33
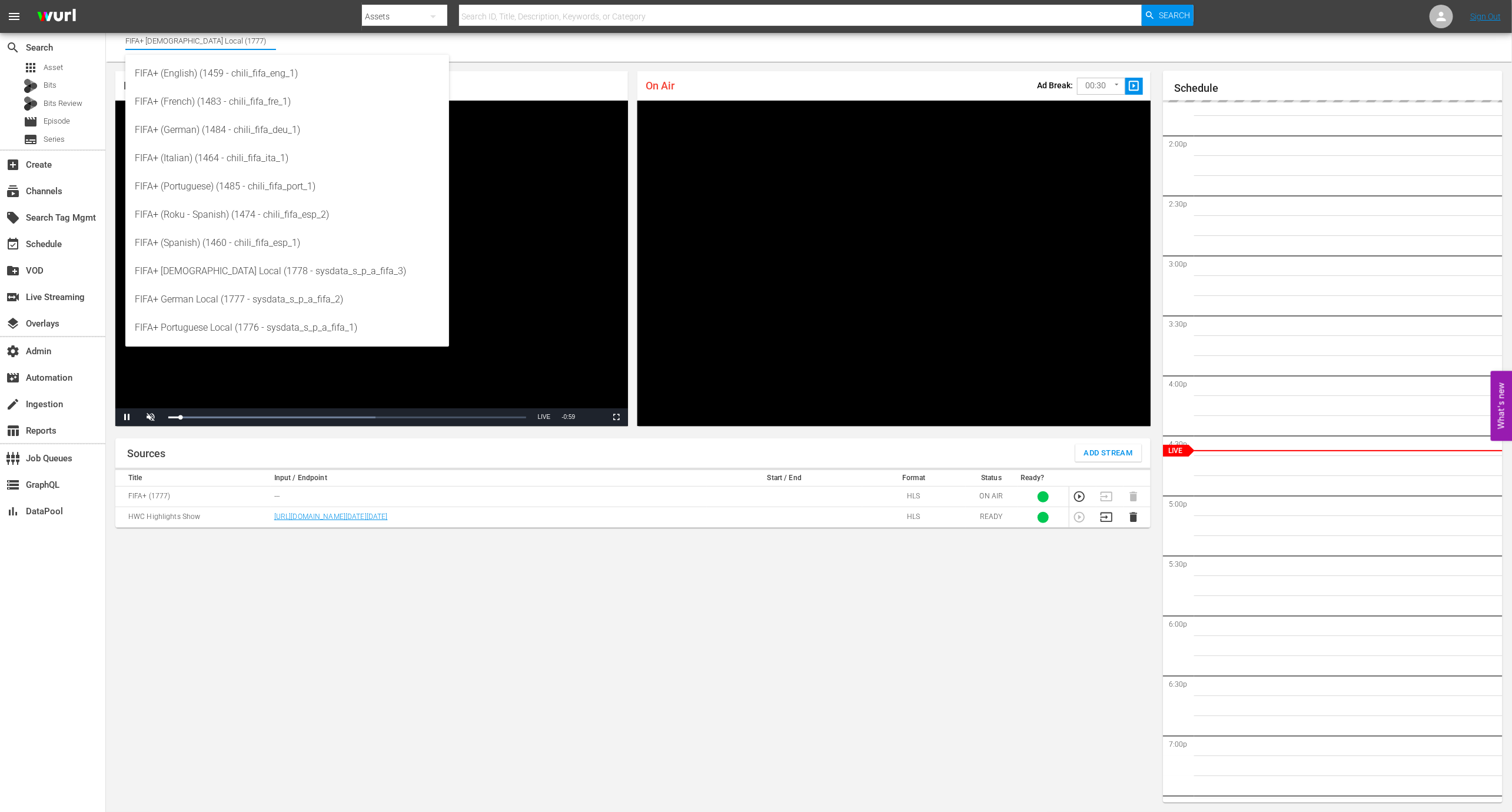
click at [208, 37] on input "FIFA+ German Local (1777)" at bounding box center [201, 41] width 151 height 29
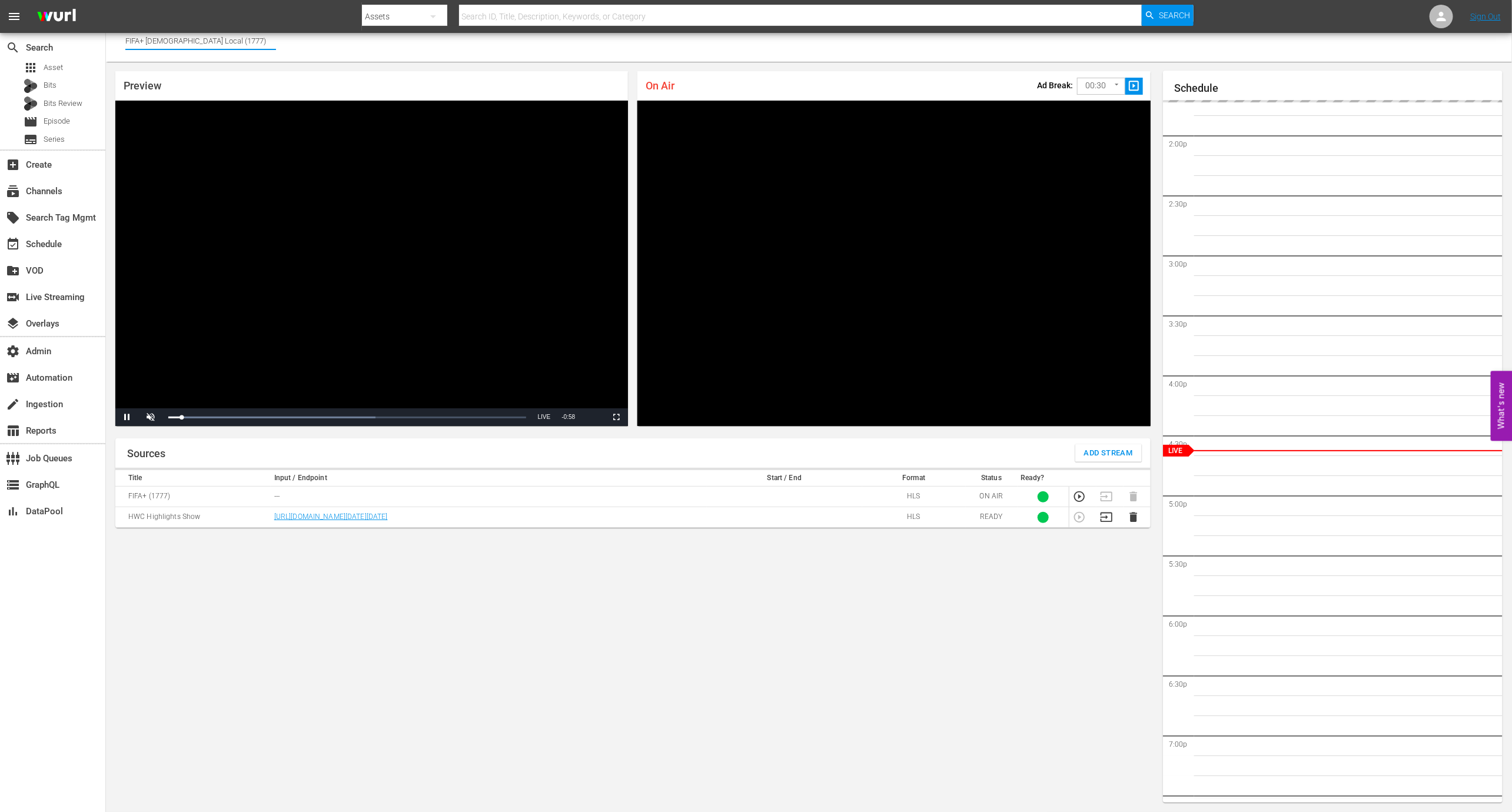
click at [208, 37] on input "FIFA+ German Local (1777)" at bounding box center [201, 41] width 151 height 29
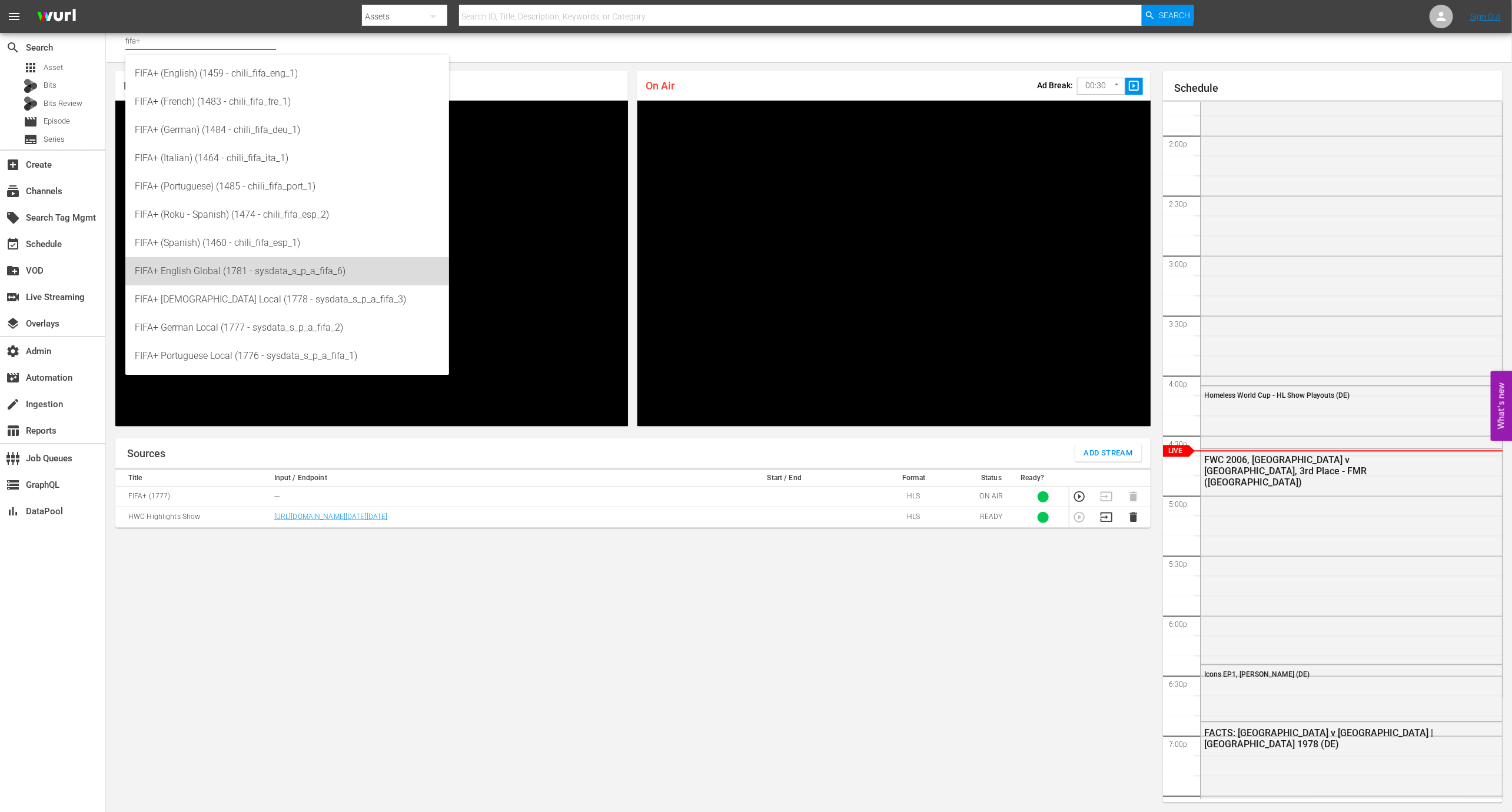
click at [399, 275] on div "FIFA+ English Global (1781 - sysdata_s_p_a_fifa_6)" at bounding box center [287, 272] width 305 height 29
type input "FIFA+ English Global (1781 - sysdata_s_p_a_fifa_6)"
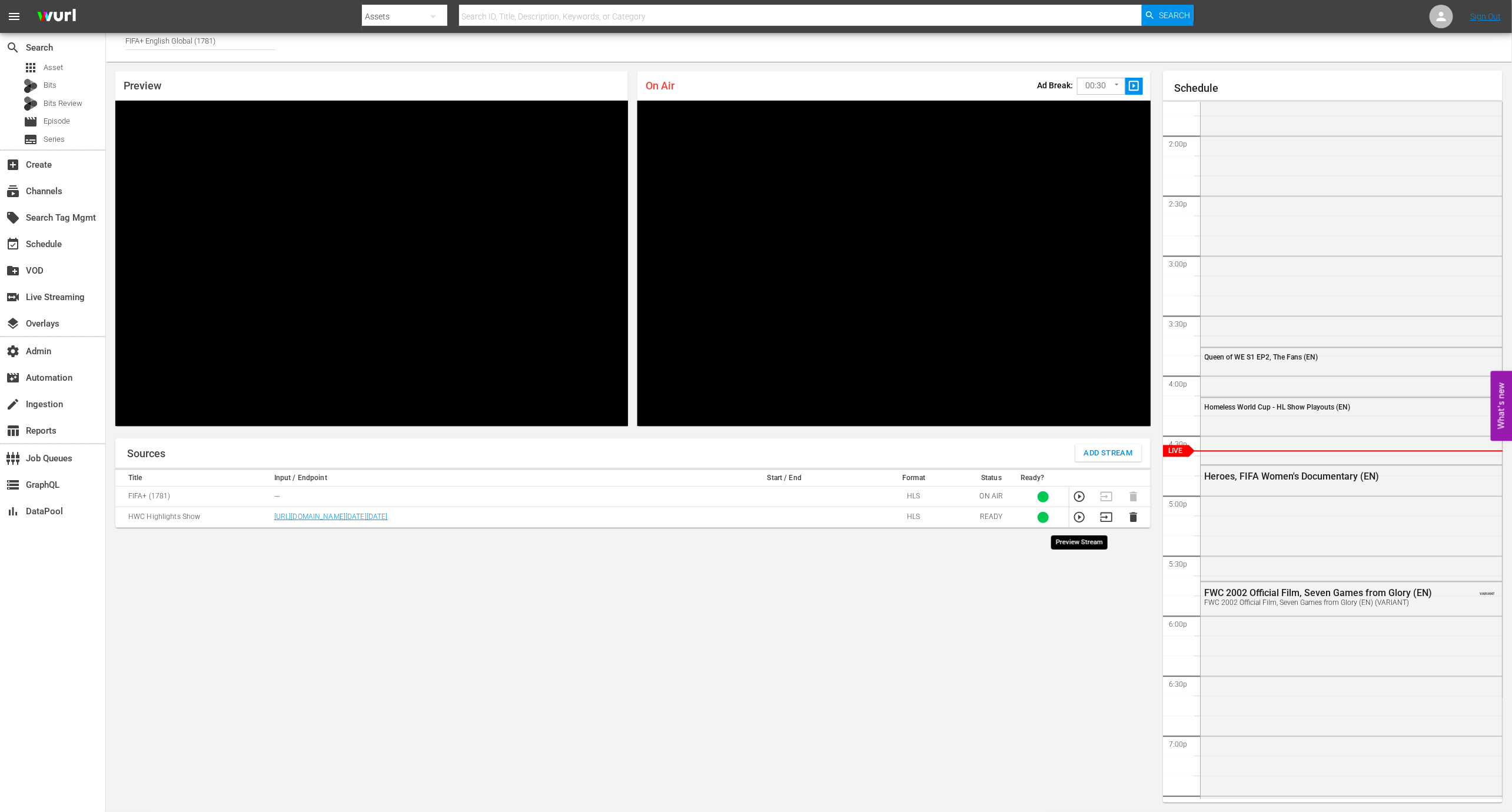
click at [1076, 523] on icon "button" at bounding box center [1079, 517] width 13 height 13
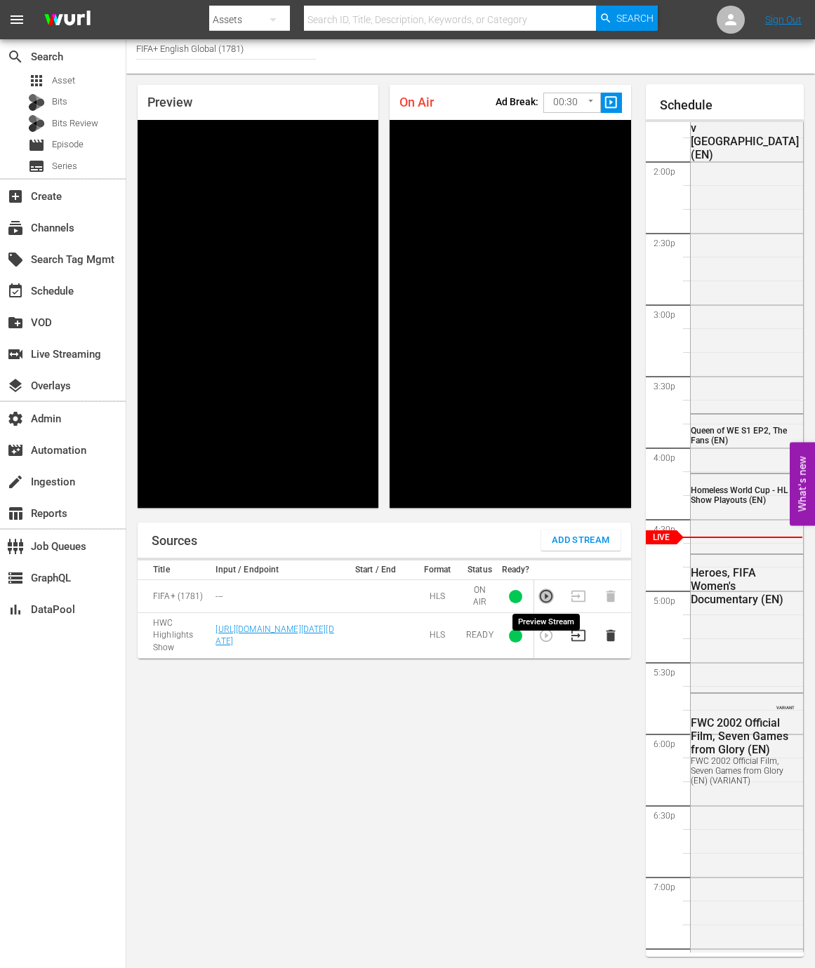
click at [542, 594] on icon "button" at bounding box center [545, 596] width 15 height 15
click at [547, 643] on icon "button" at bounding box center [545, 635] width 15 height 15
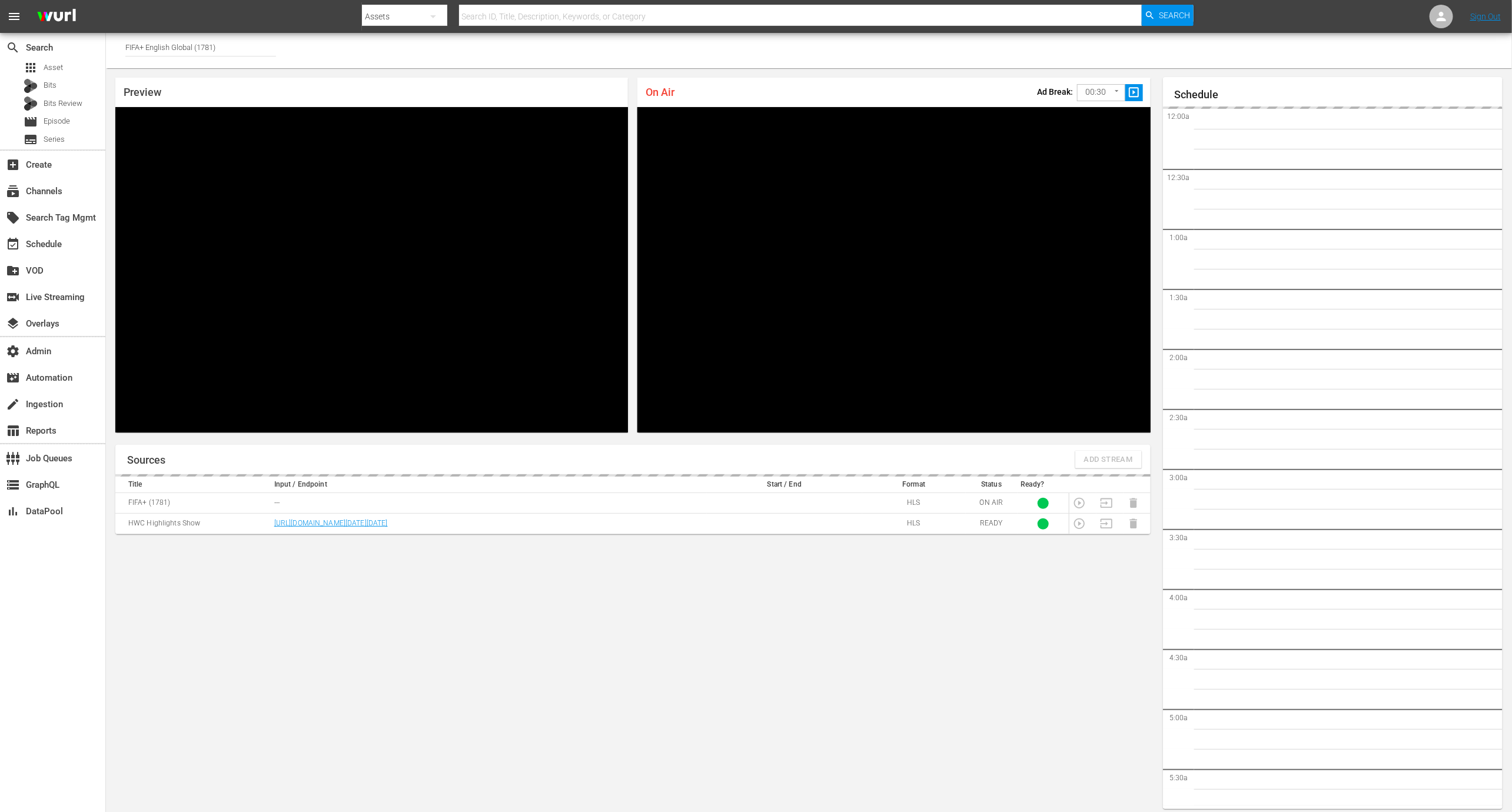
scroll to position [1653, 0]
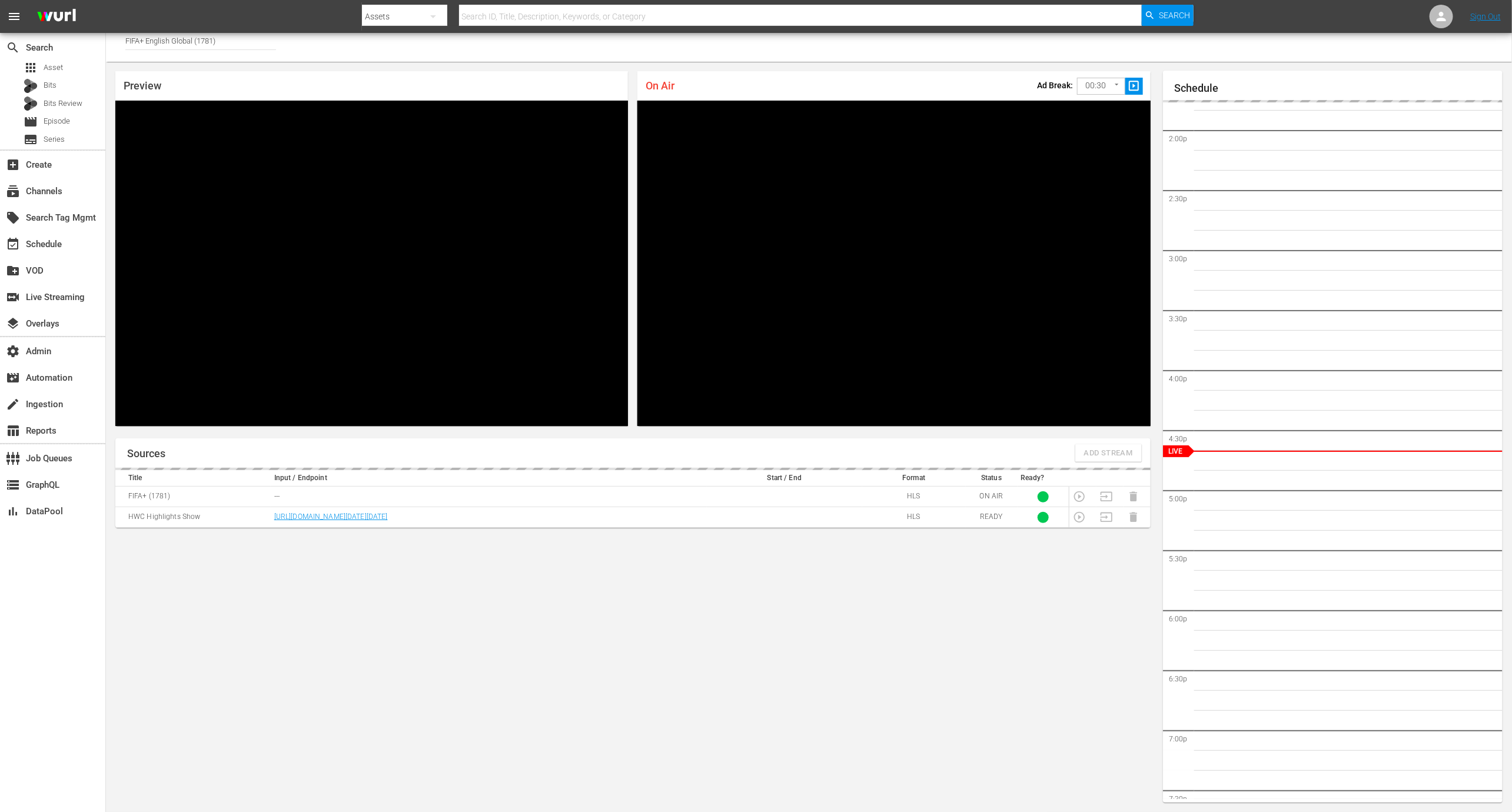
click at [233, 44] on input "FIFA+ English Global (1781)" at bounding box center [201, 41] width 151 height 29
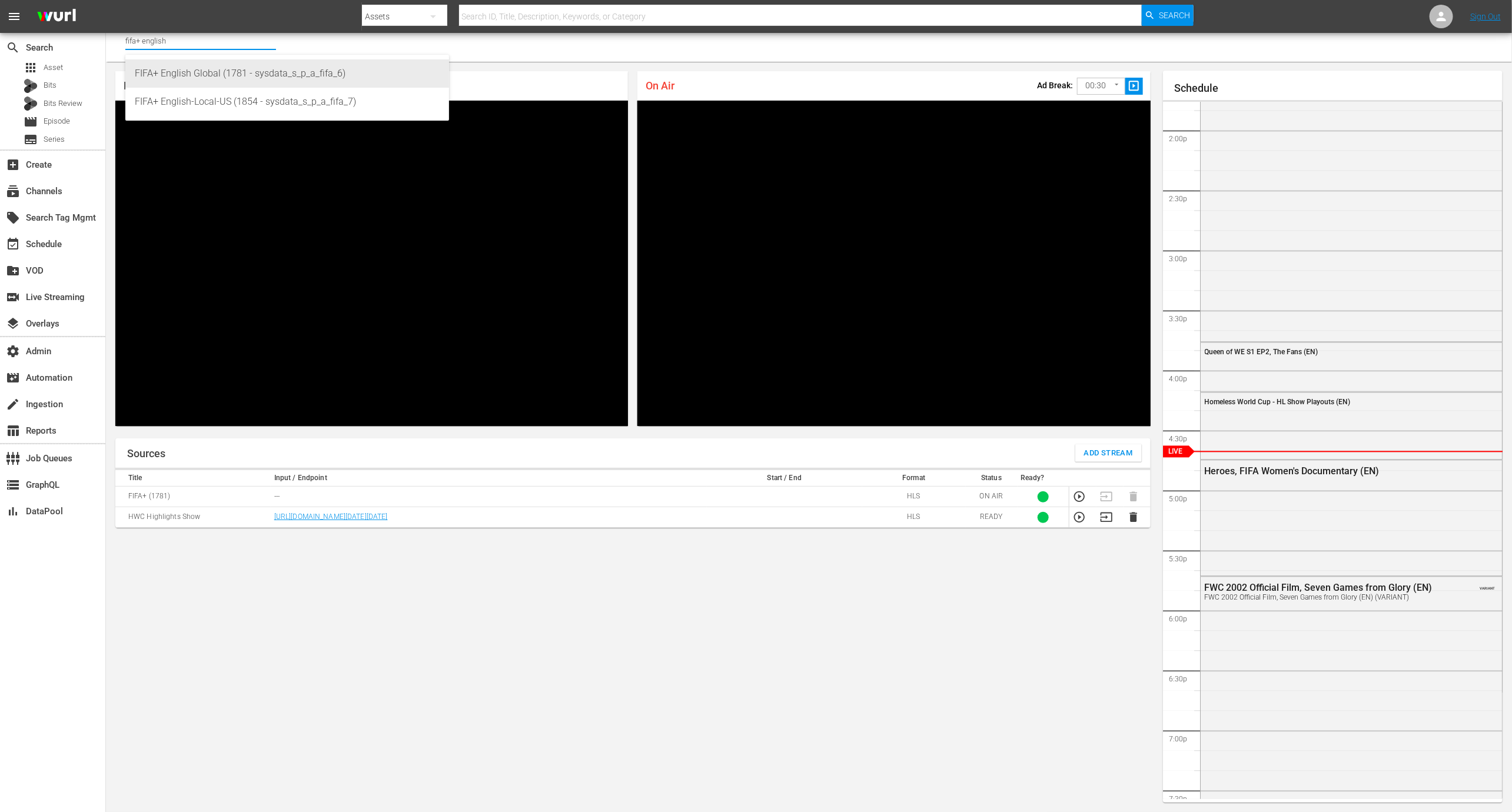
click at [312, 77] on div "FIFA+ English Global (1781 - sysdata_s_p_a_fifa_6)" at bounding box center [287, 74] width 305 height 29
type input "FIFA+ English Global (1781 - sysdata_s_p_a_fifa_6)"
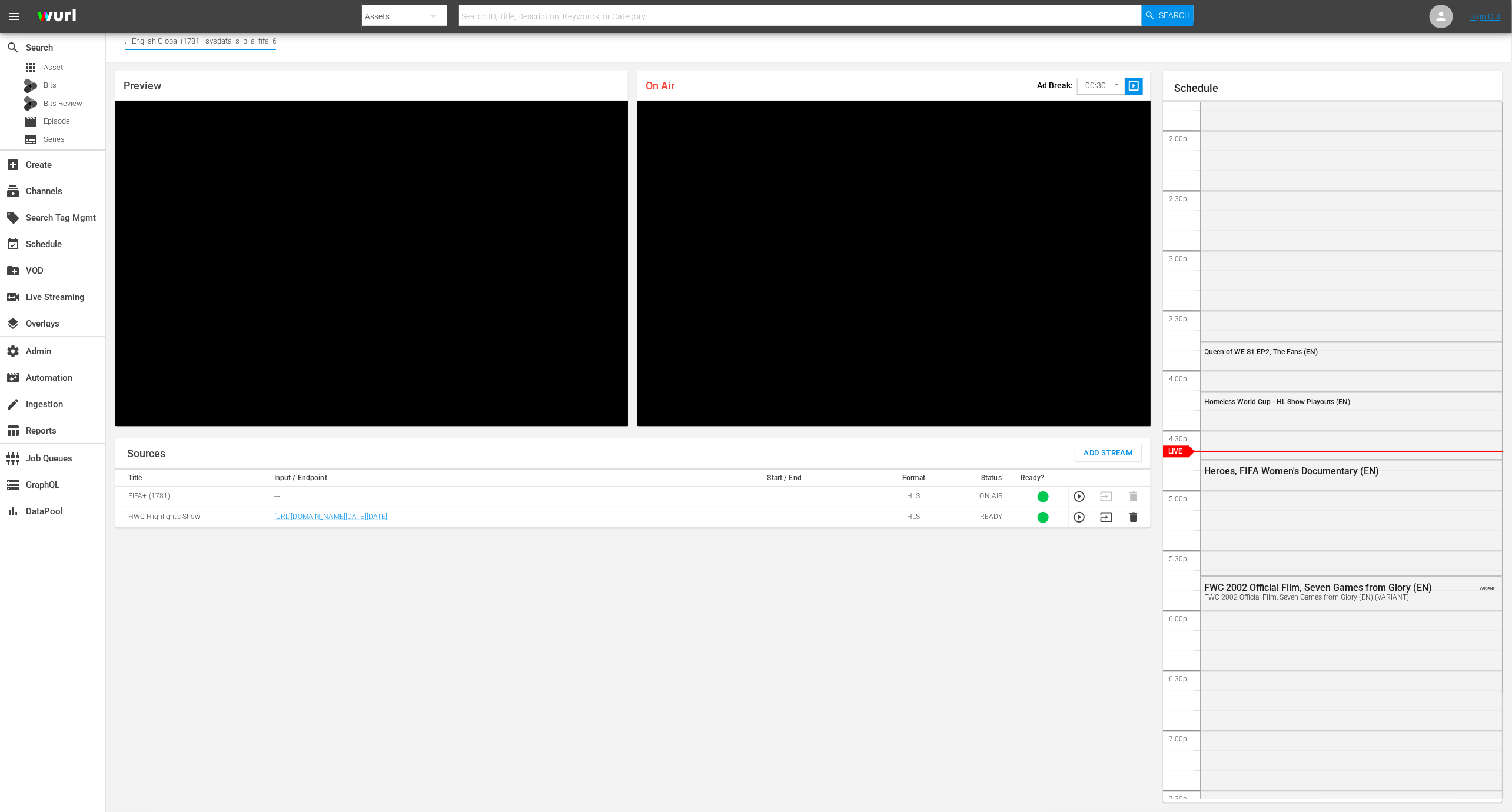
scroll to position [0, 18]
drag, startPoint x: 221, startPoint y: 40, endPoint x: 274, endPoint y: 42, distance: 53.0
click at [274, 42] on input "FIFA+ English Global (1781 - sysdata_s_p_a_fifa_6)" at bounding box center [201, 41] width 151 height 29
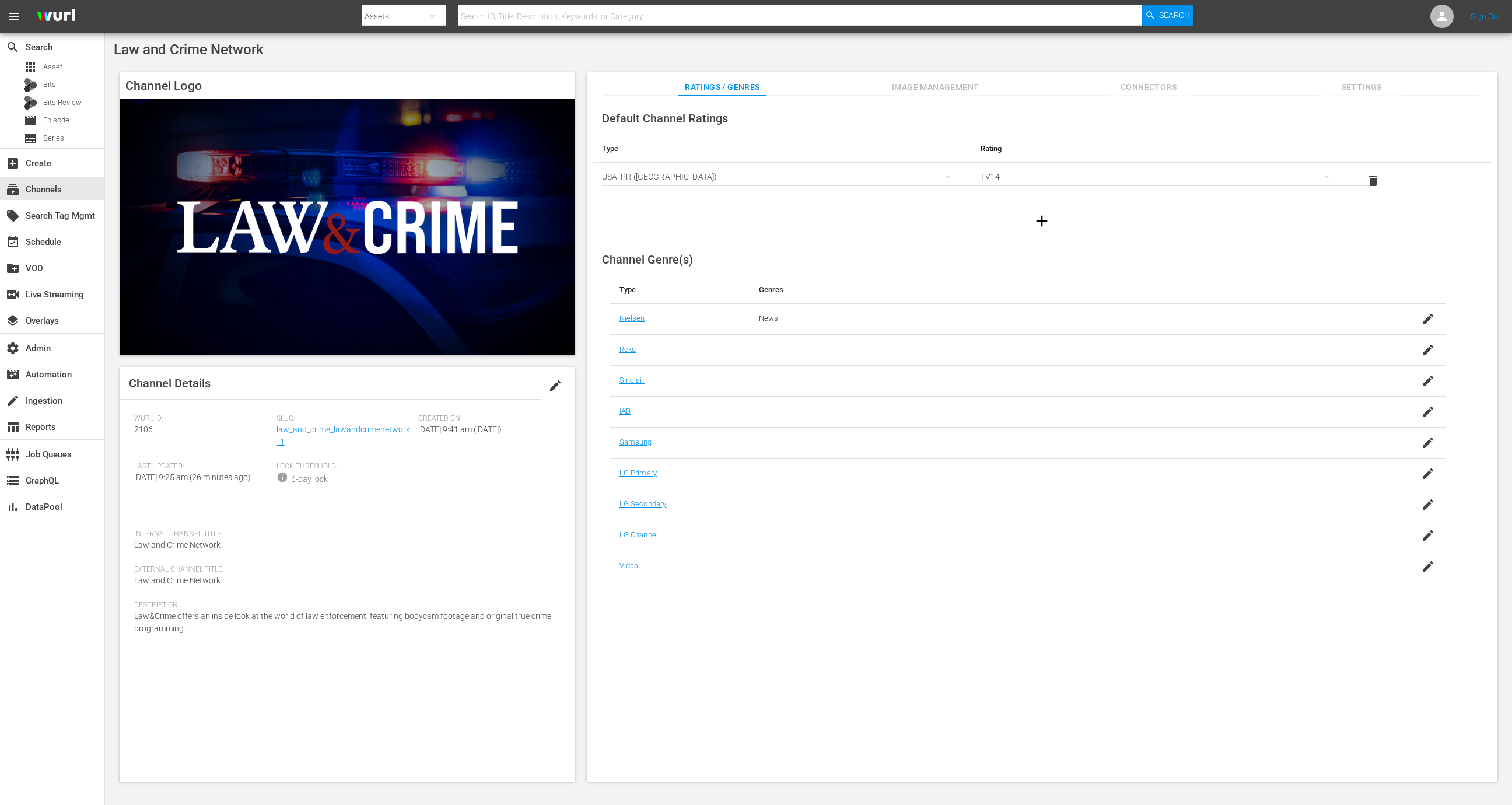
click at [559, 390] on span "edit" at bounding box center [555, 385] width 14 height 14
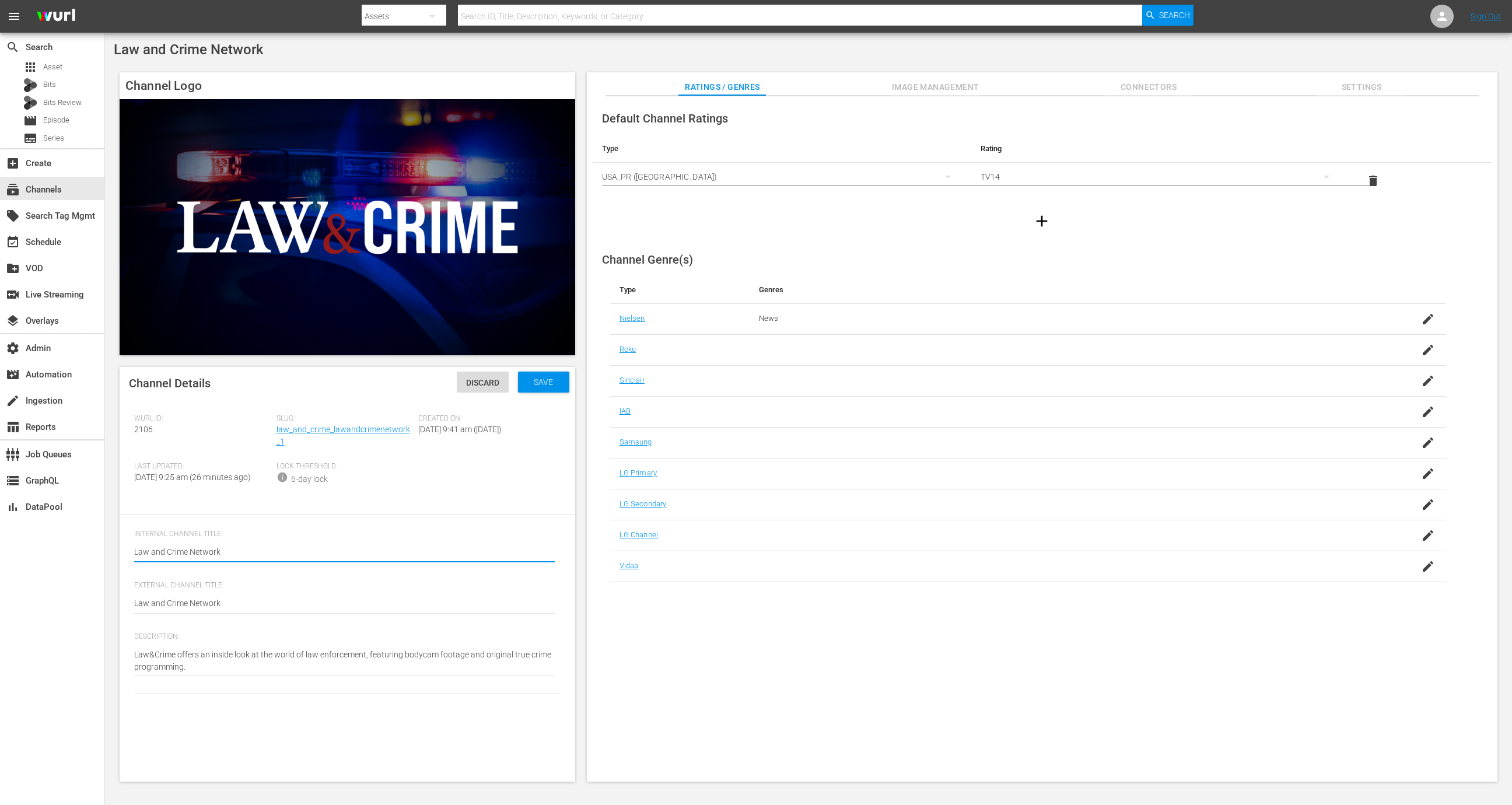
click at [294, 561] on textarea "Law and Crime Network" at bounding box center [344, 553] width 421 height 14
type textarea "Law & Crime."
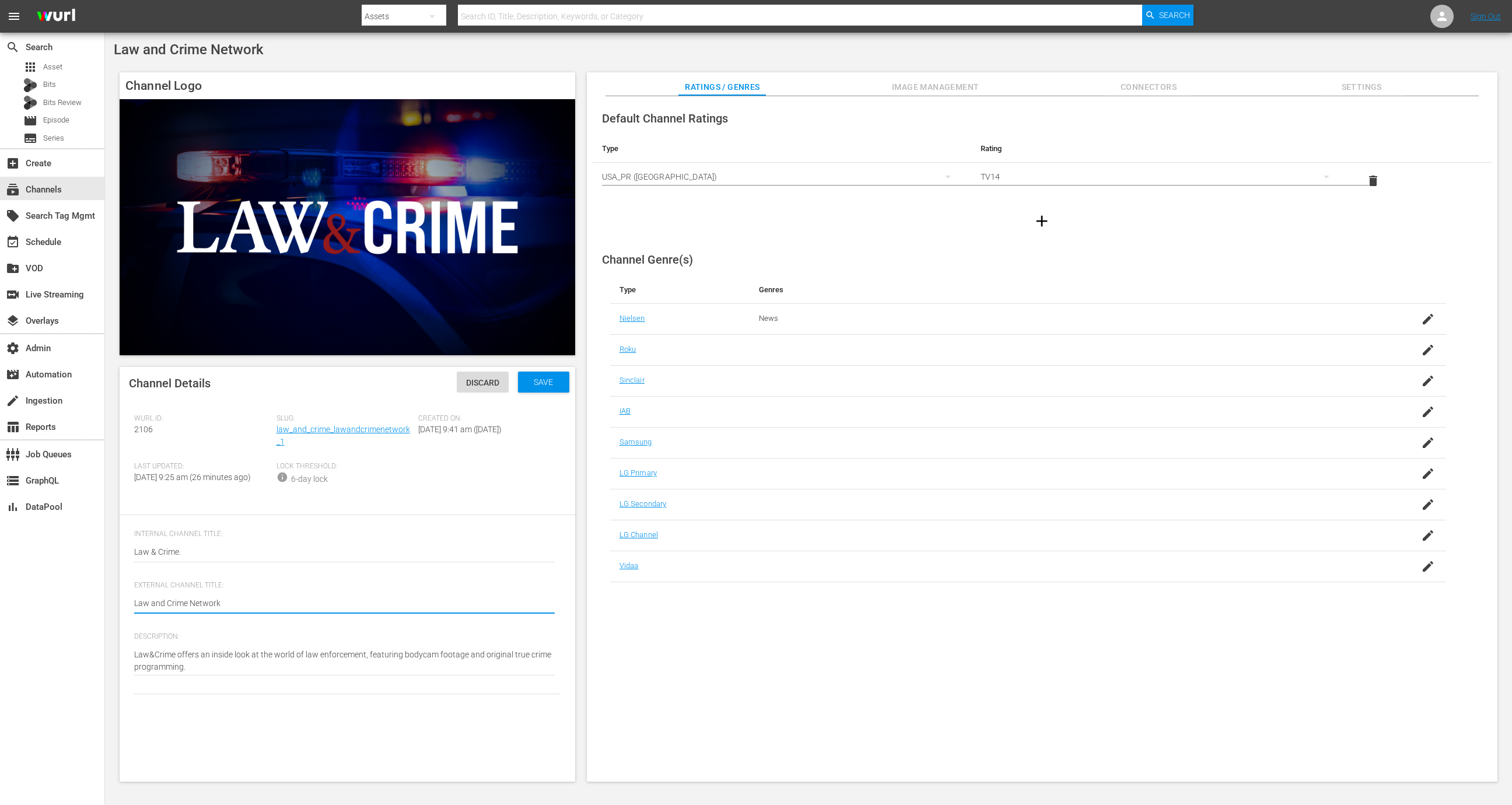
click at [274, 611] on textarea "Law and Crime Network" at bounding box center [344, 604] width 421 height 14
paste textarea "& Crime."
type textarea "Law & Crime."
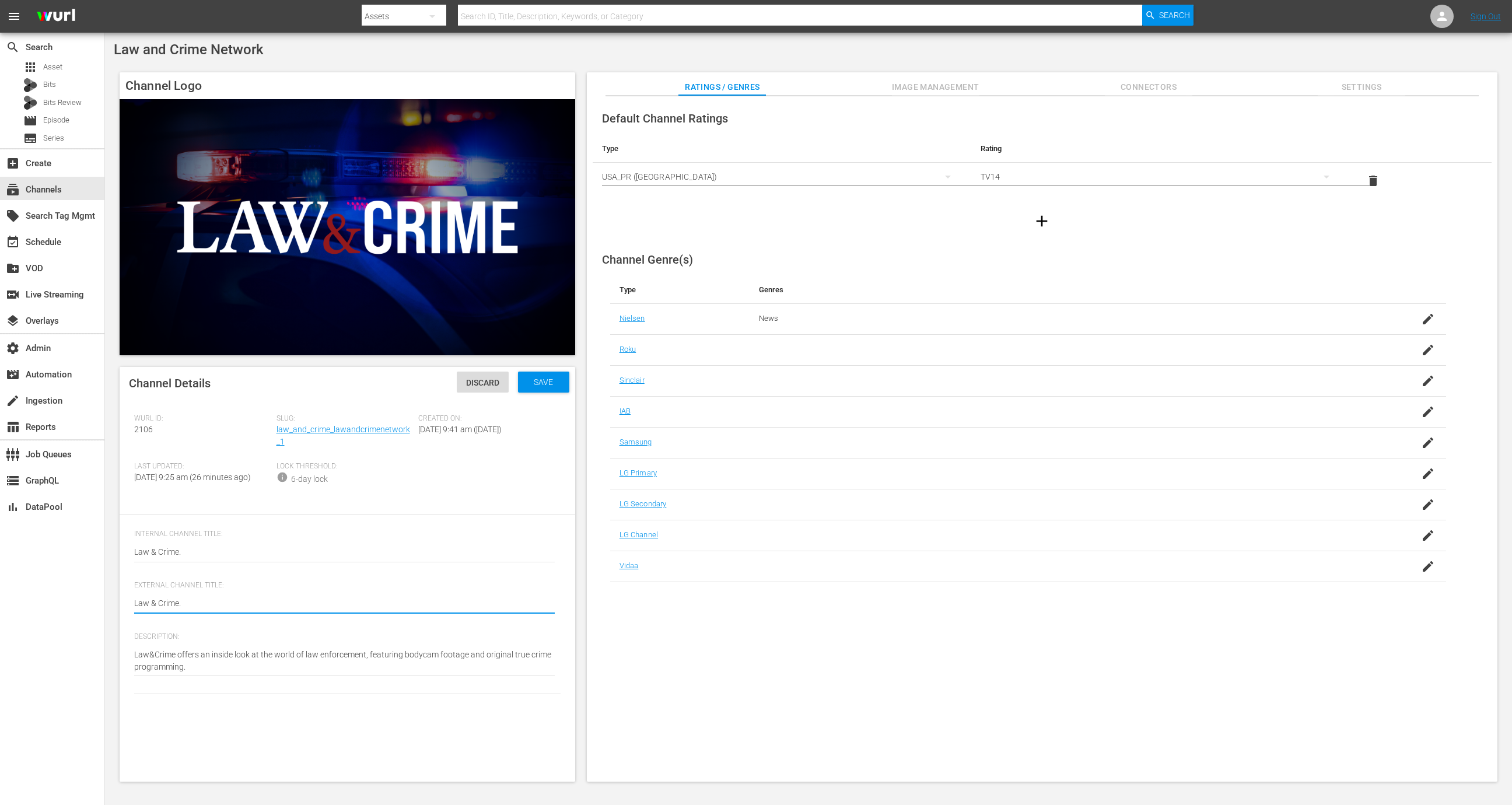
type textarea "Law & Crime"
click at [421, 552] on div "Law and Crime Network Law and Crime Network" at bounding box center [344, 553] width 421 height 28
click at [386, 581] on div "Internal Channel Title: Law and Crime Network Law and Crime Network" at bounding box center [347, 556] width 427 height 52
type textarea "Law & Crime"
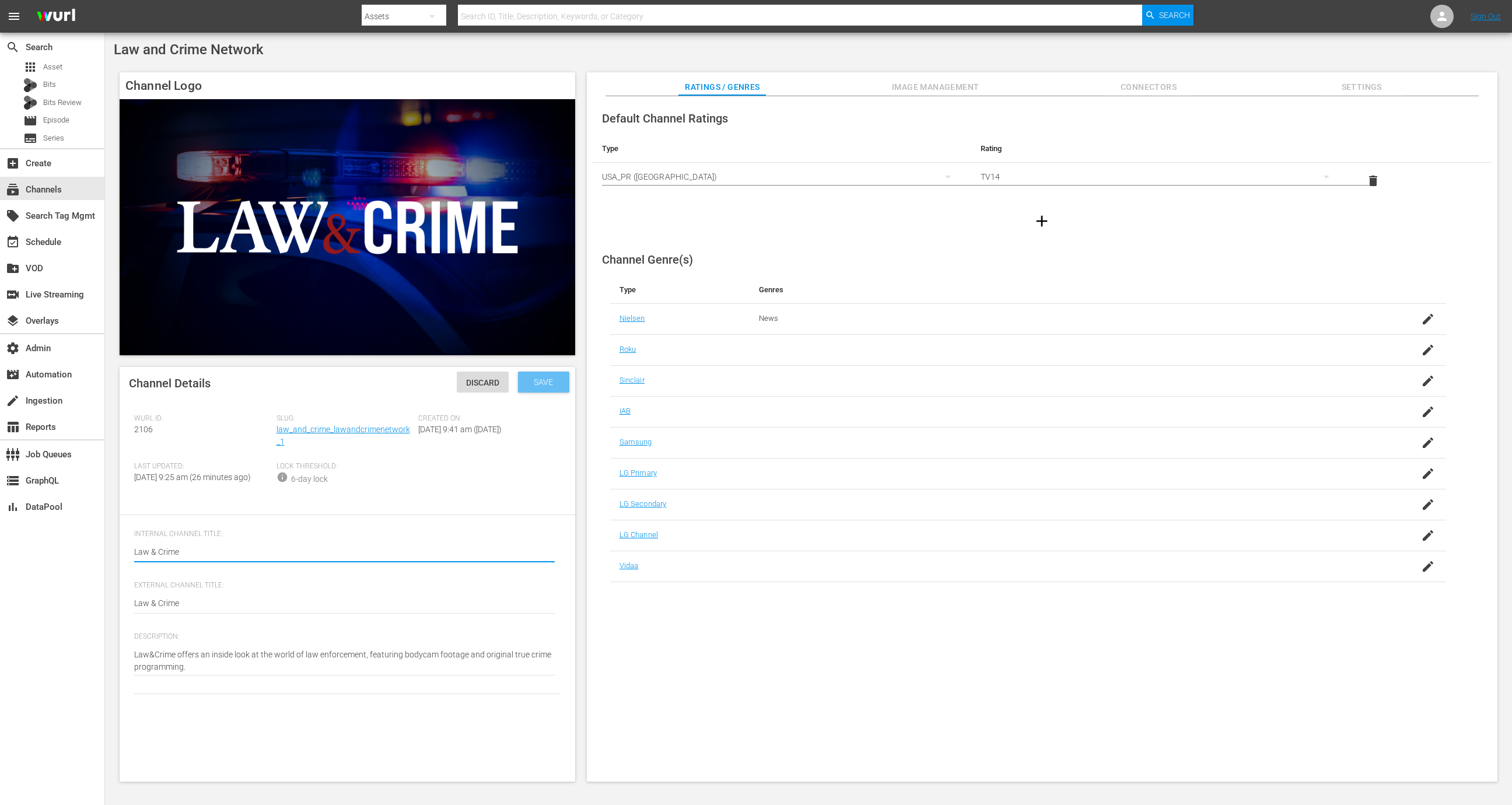
type textarea "Law & Crime"
click at [554, 382] on span "Save" at bounding box center [544, 382] width 38 height 9
